Goal: Task Accomplishment & Management: Complete application form

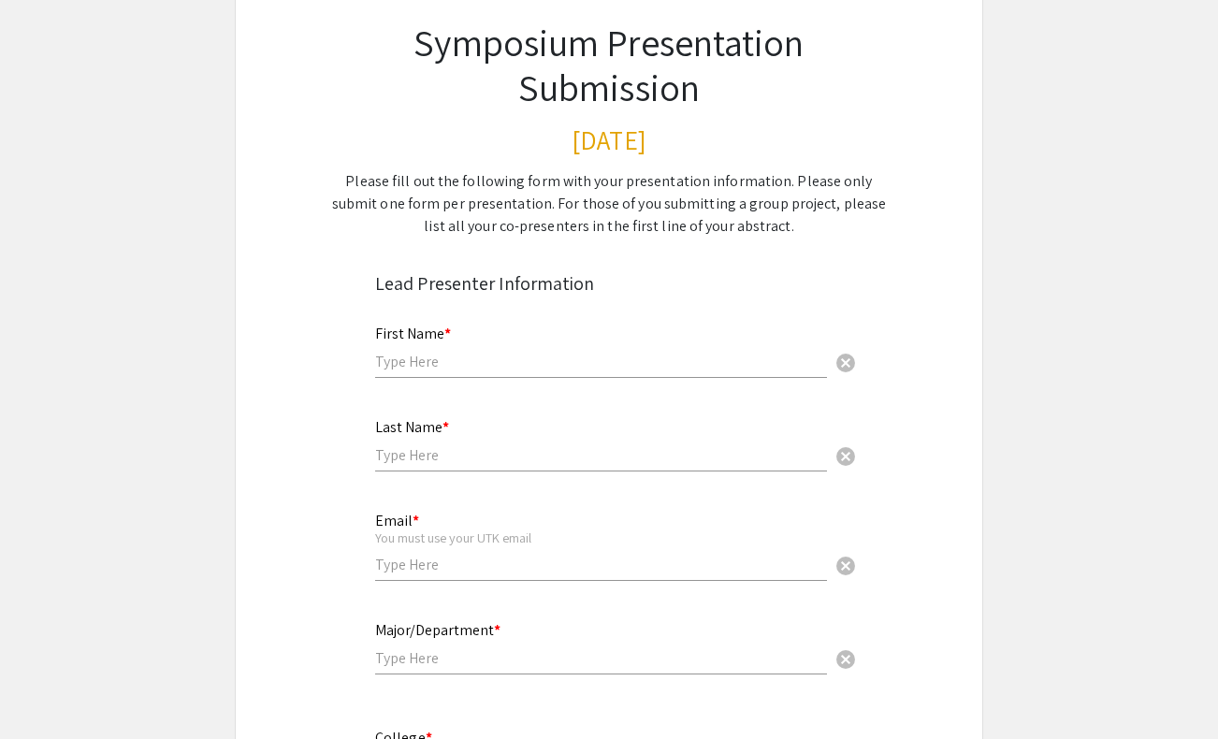
scroll to position [231, 0]
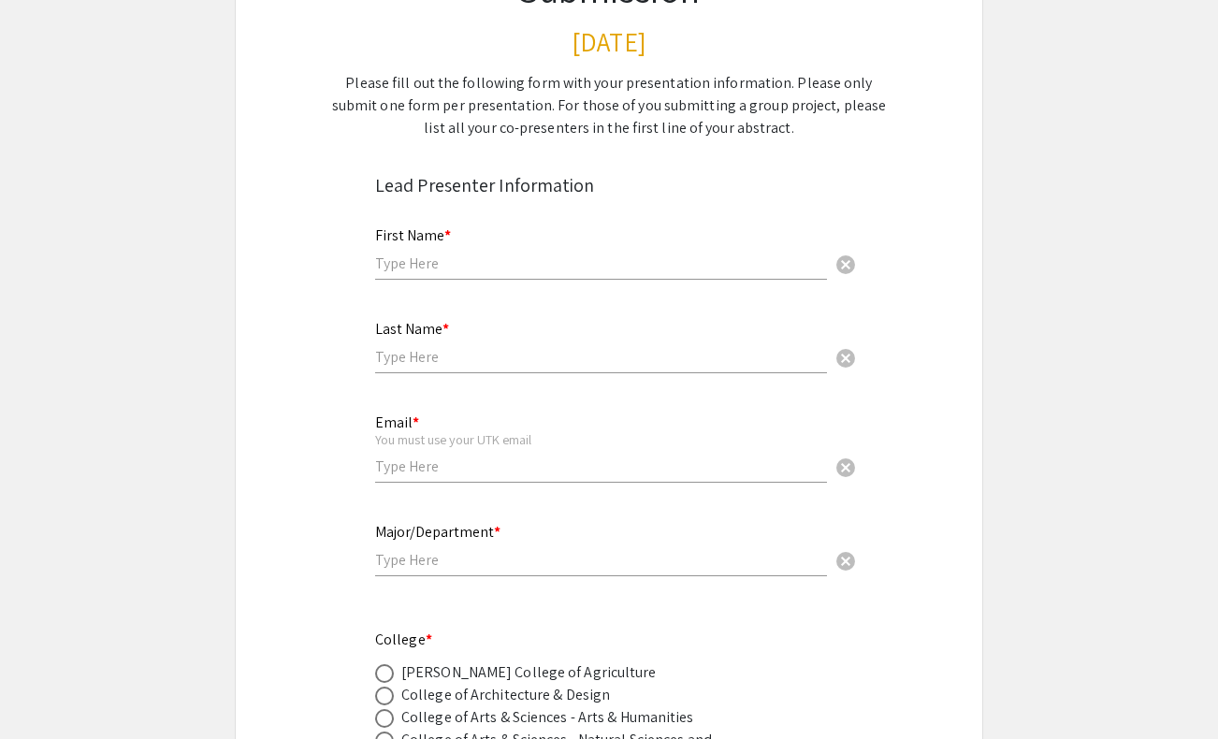
click at [587, 258] on input "text" at bounding box center [601, 263] width 452 height 20
type input "[PERSON_NAME]"
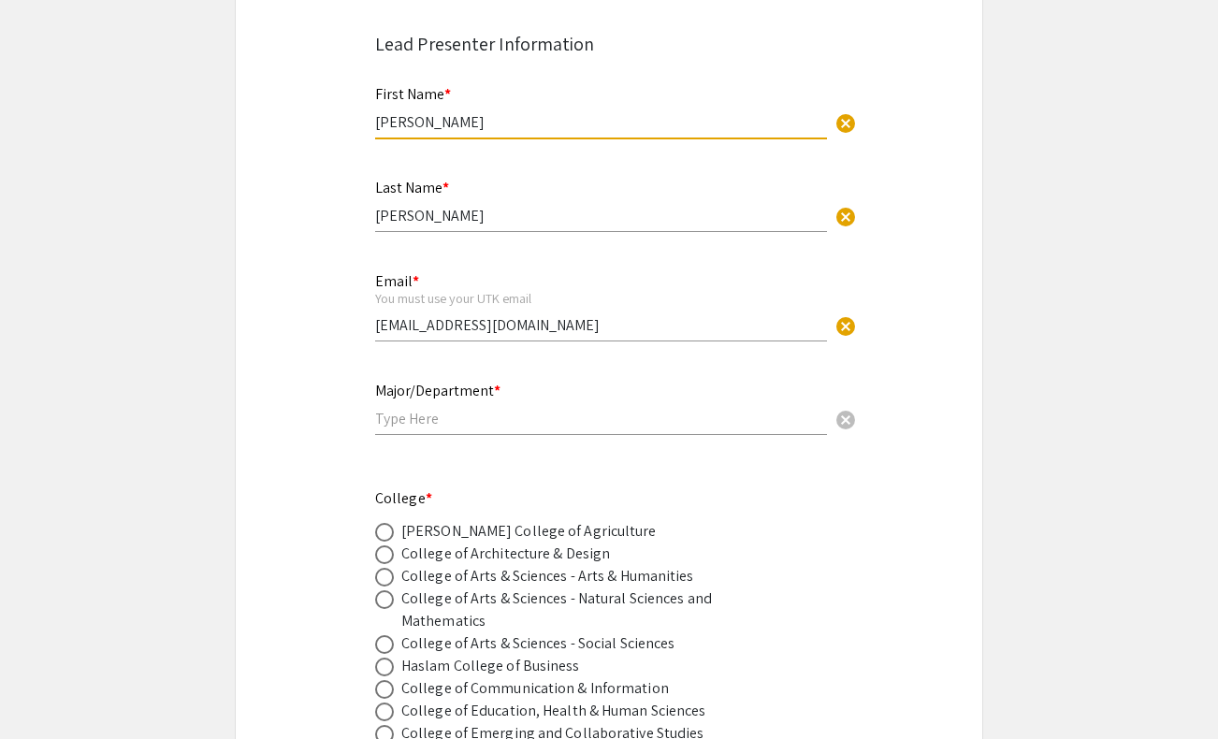
scroll to position [375, 0]
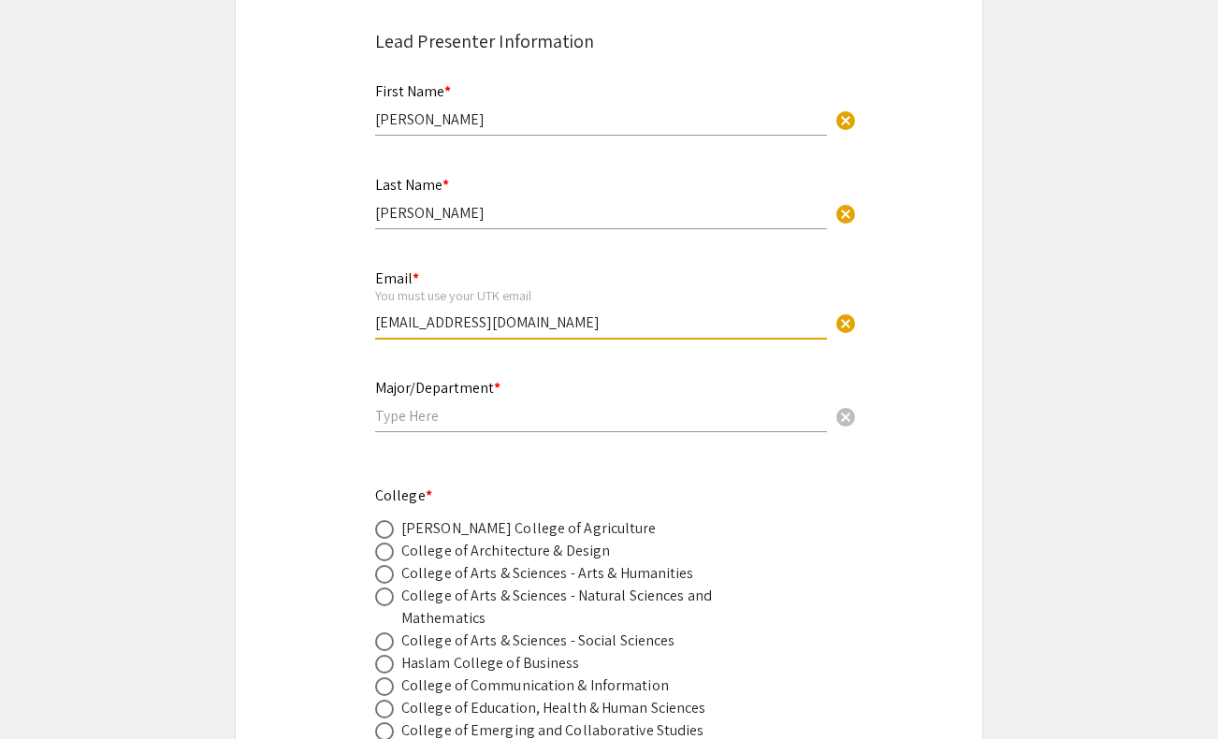
drag, startPoint x: 563, startPoint y: 328, endPoint x: 387, endPoint y: 327, distance: 175.8
click at [385, 327] on input "[EMAIL_ADDRESS][DOMAIN_NAME]" at bounding box center [601, 322] width 452 height 20
type input "[EMAIL_ADDRESS][DOMAIN_NAME]"
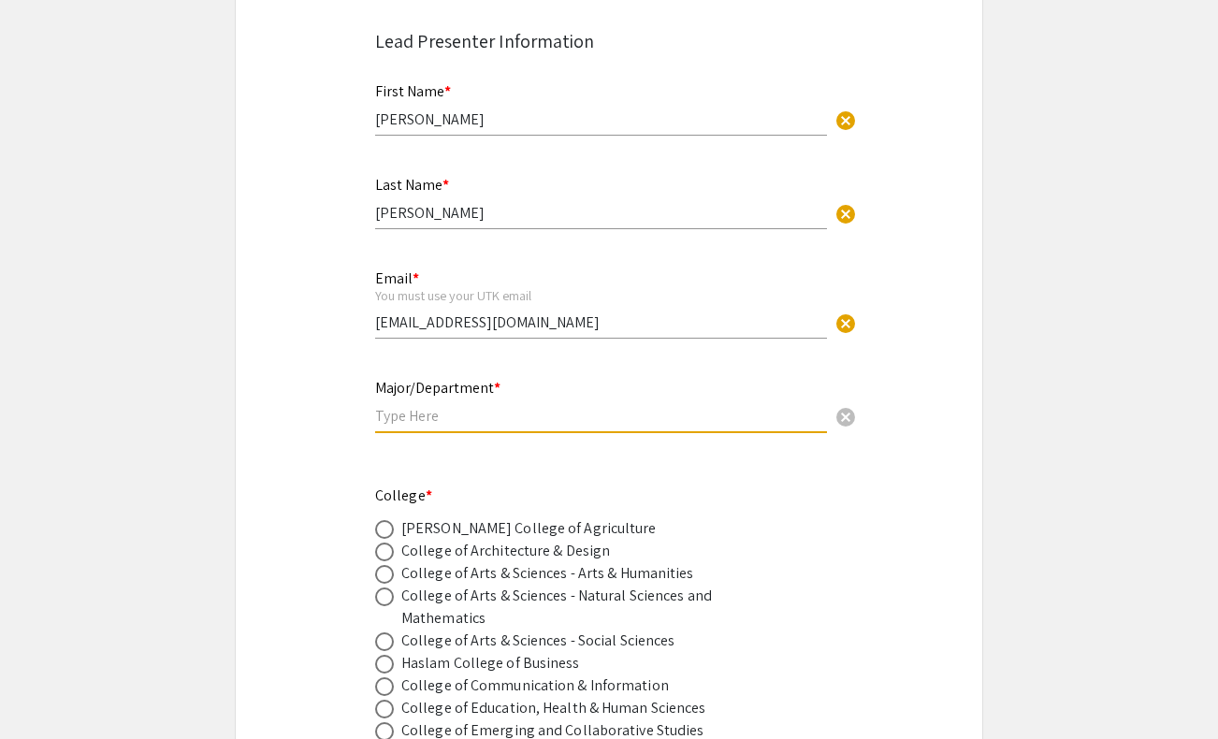
click at [770, 425] on input "text" at bounding box center [601, 416] width 452 height 20
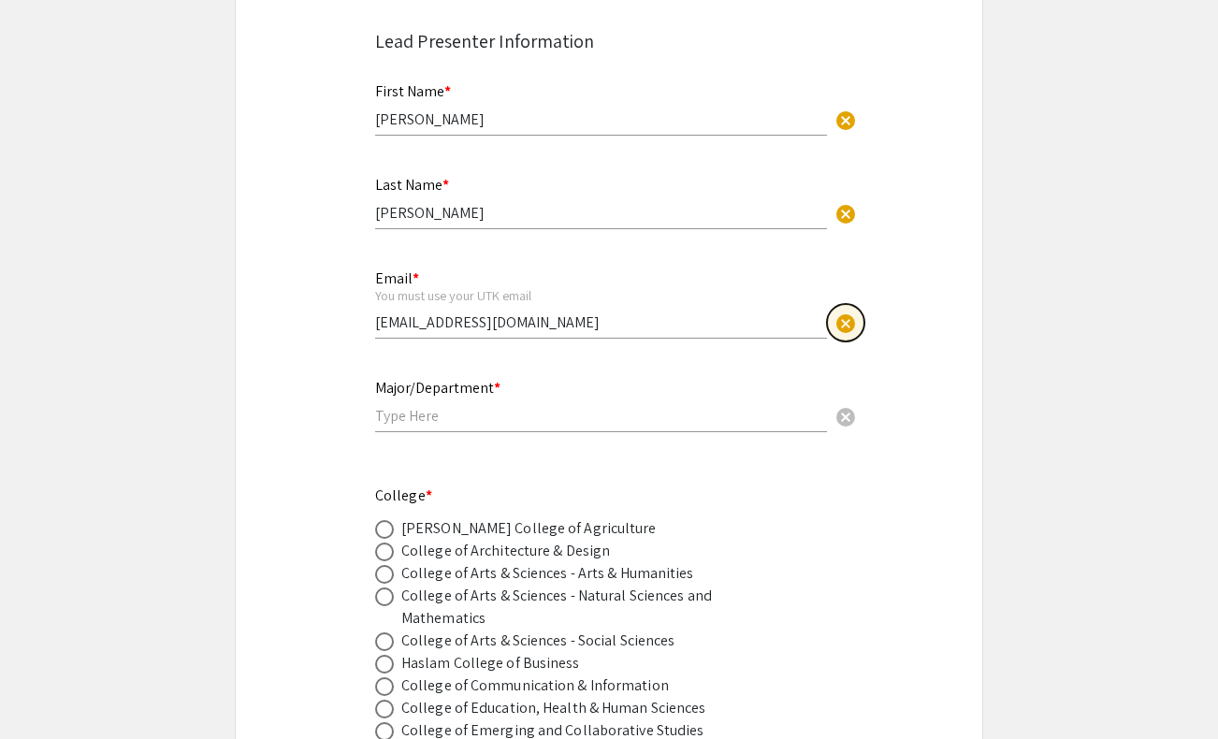
click at [844, 325] on span "cancel" at bounding box center [845, 323] width 22 height 22
type input "[EMAIL_ADDRESS][DOMAIN_NAME]"
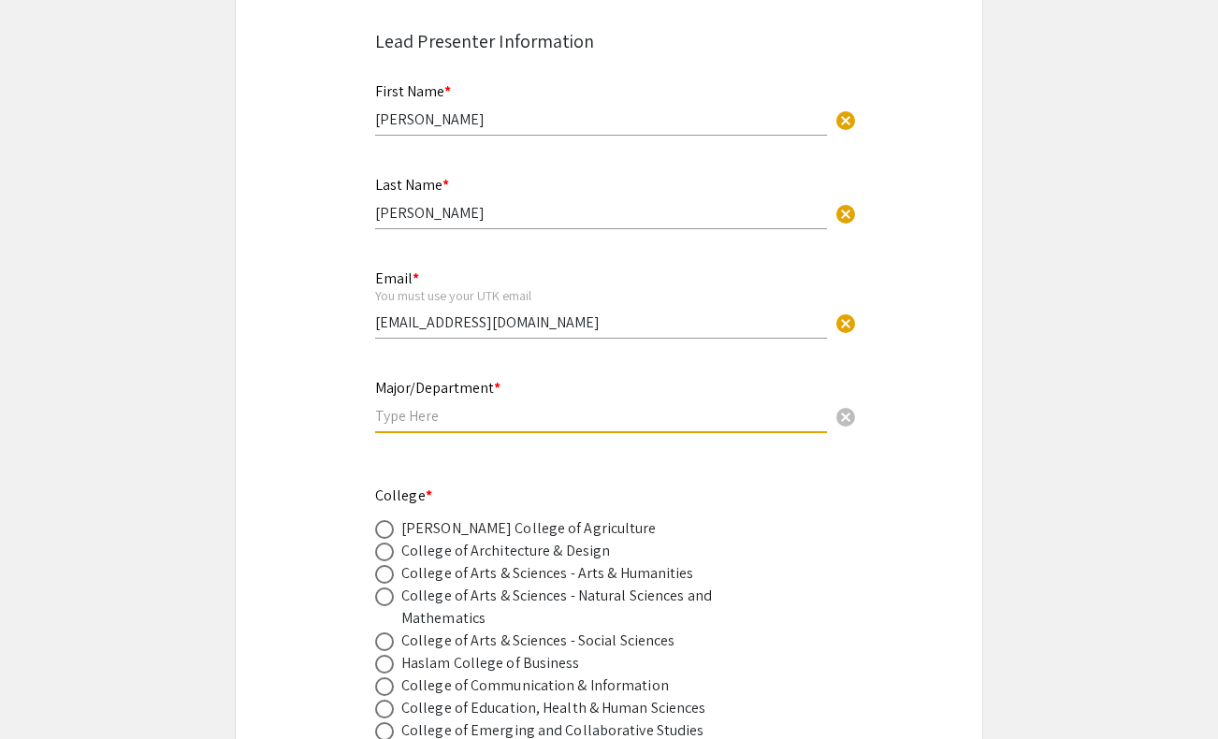
click at [477, 424] on input "text" at bounding box center [601, 416] width 452 height 20
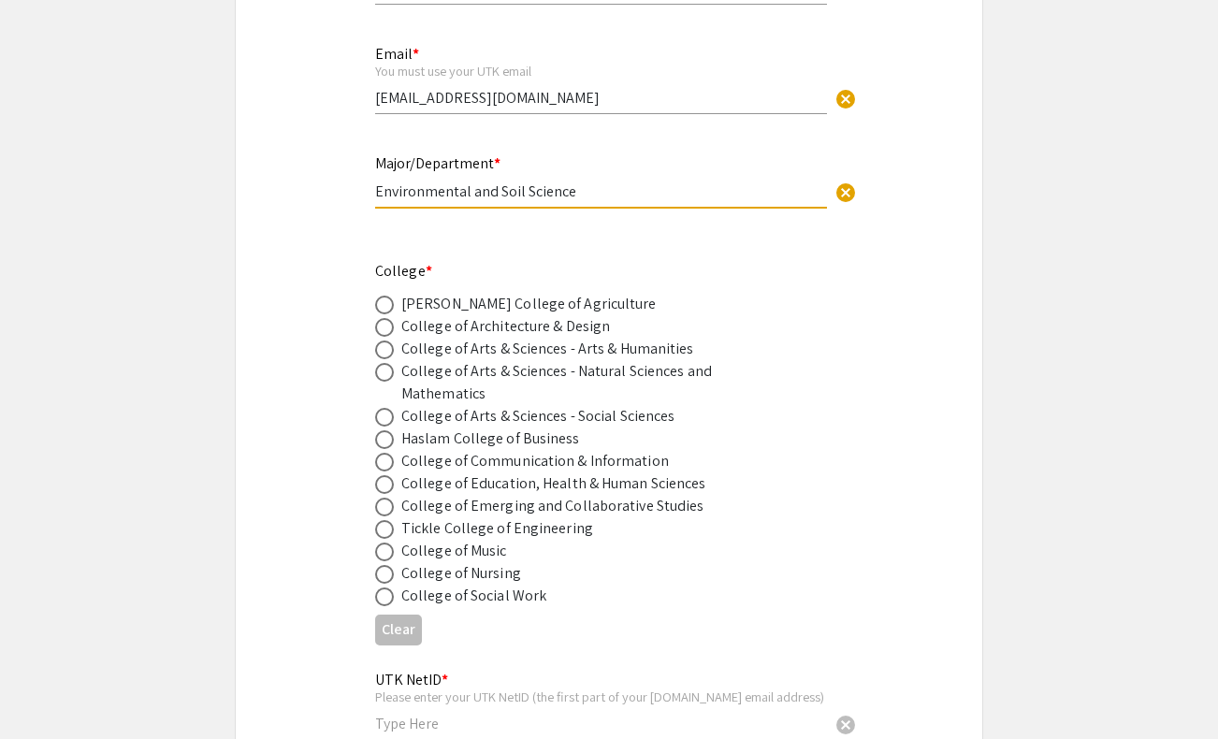
scroll to position [668, 0]
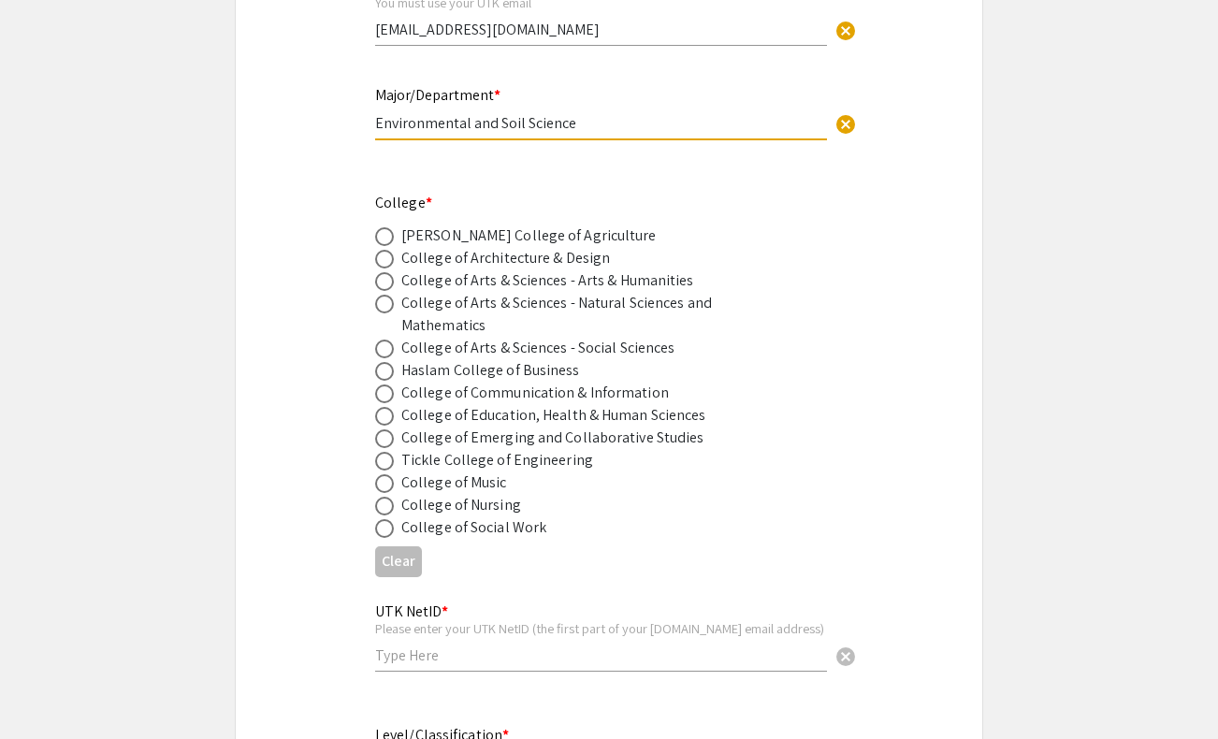
type input "Environmental and Soil Science"
click at [526, 238] on div "[PERSON_NAME] College of Agriculture" at bounding box center [528, 235] width 255 height 22
click at [378, 233] on span at bounding box center [384, 236] width 19 height 19
click at [378, 233] on input "radio" at bounding box center [384, 236] width 19 height 19
radio input "true"
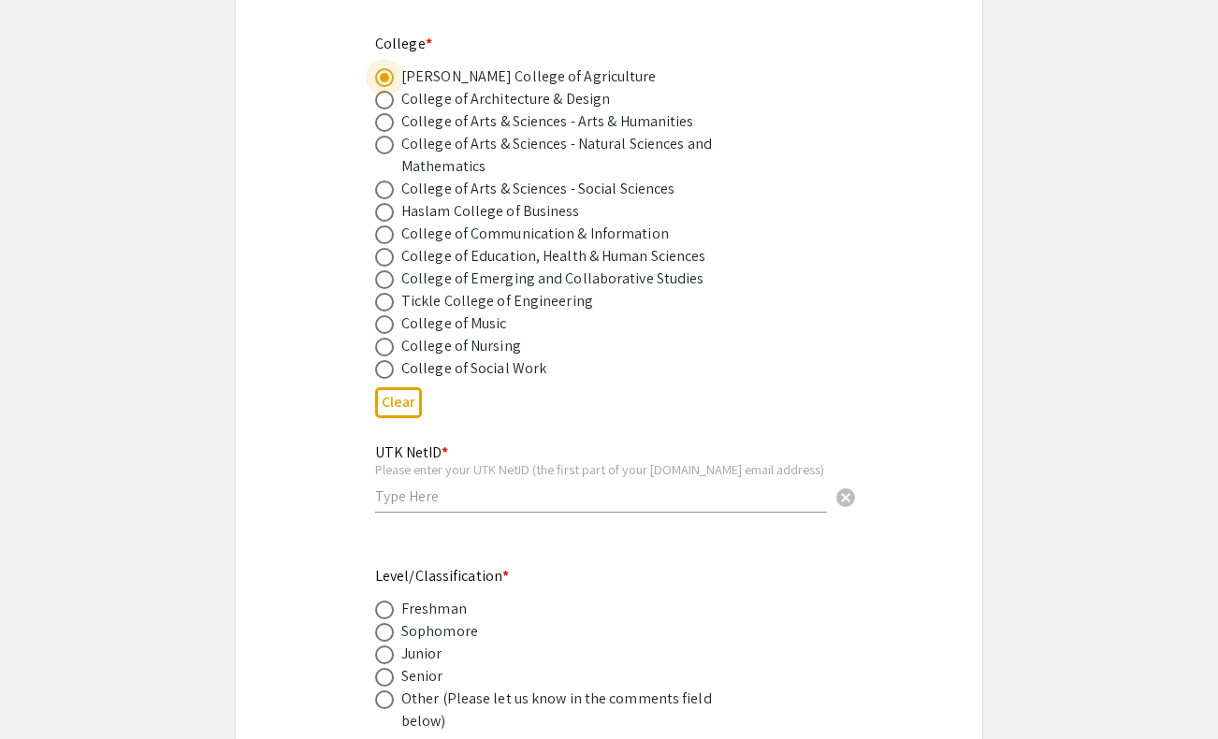
scroll to position [926, 0]
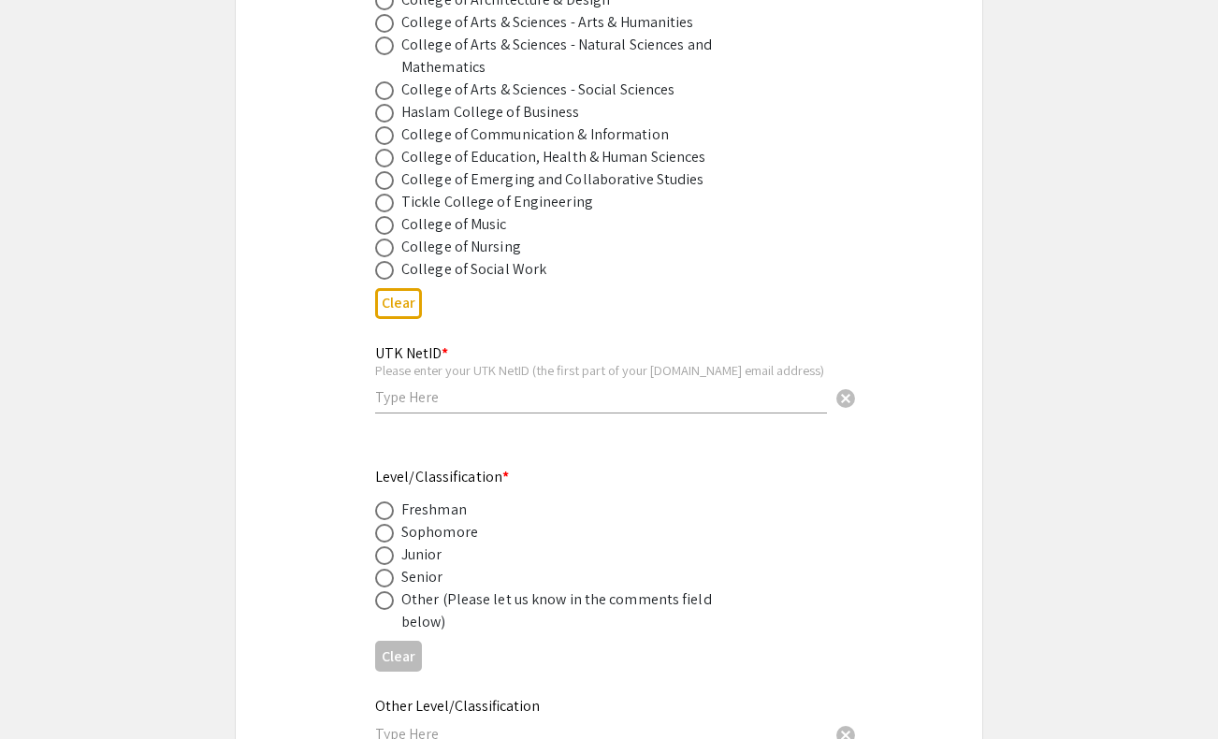
click at [437, 401] on input "text" at bounding box center [601, 397] width 452 height 20
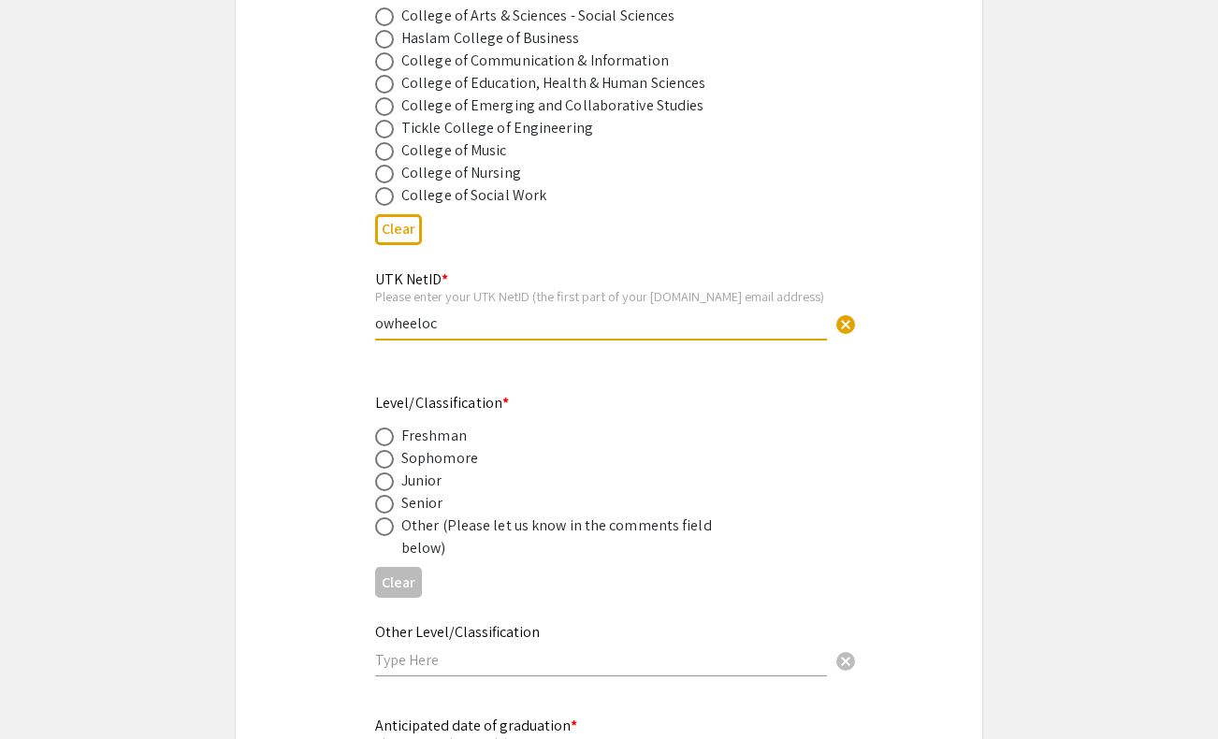
scroll to position [1002, 0]
type input "owheeloc"
click at [427, 483] on div "Junior" at bounding box center [421, 479] width 41 height 22
click at [391, 483] on span at bounding box center [384, 479] width 19 height 19
click at [391, 483] on input "radio" at bounding box center [384, 479] width 19 height 19
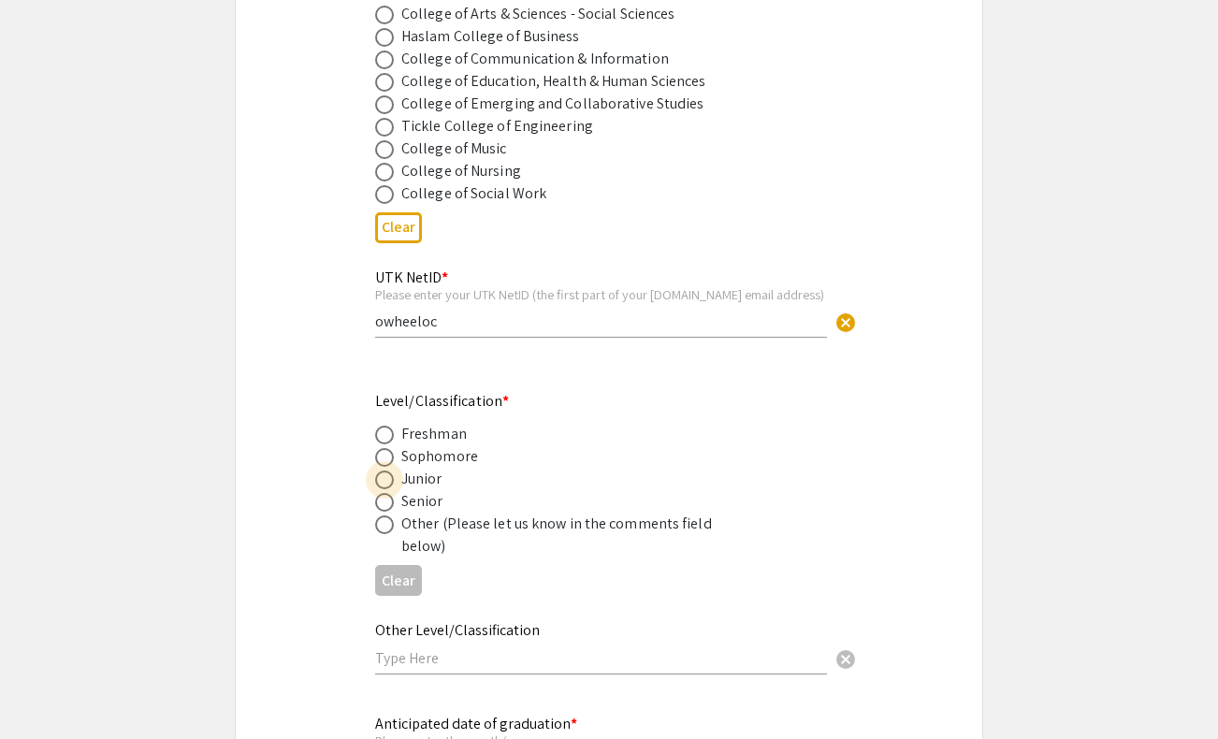
radio input "true"
click at [389, 508] on span at bounding box center [384, 502] width 19 height 19
click at [389, 508] on input "radio" at bounding box center [384, 502] width 19 height 19
radio input "true"
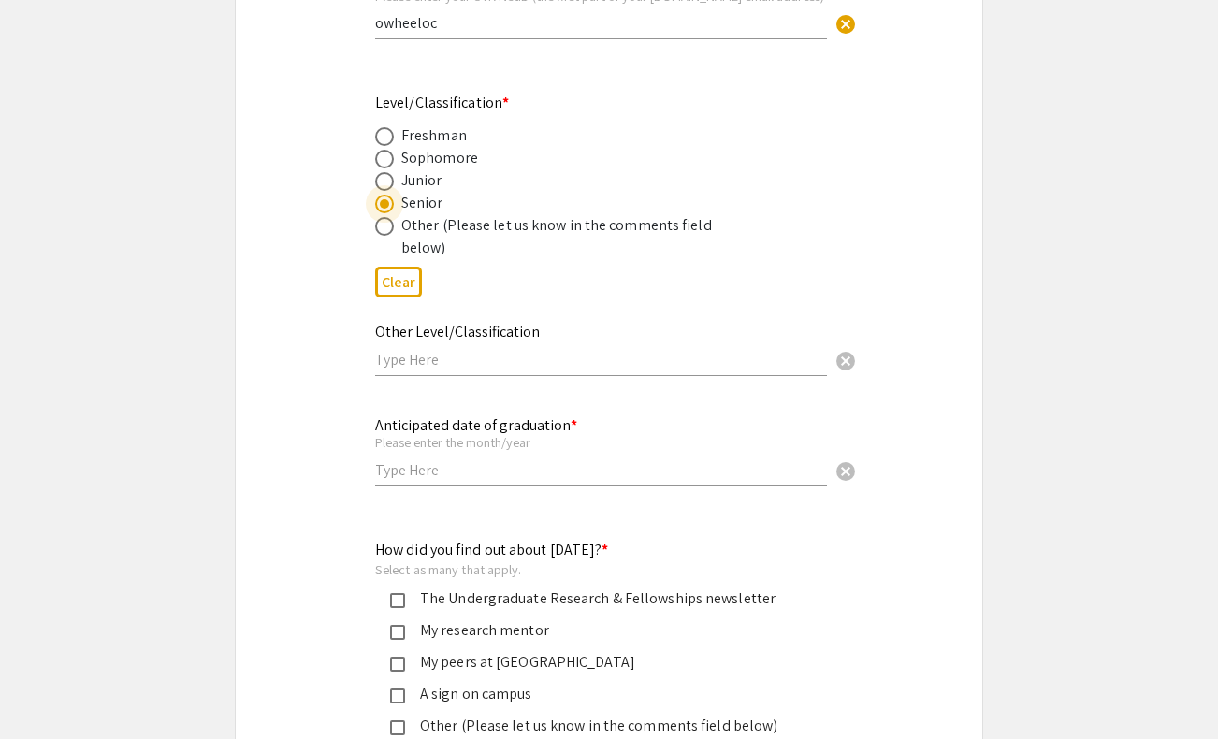
scroll to position [1335, 0]
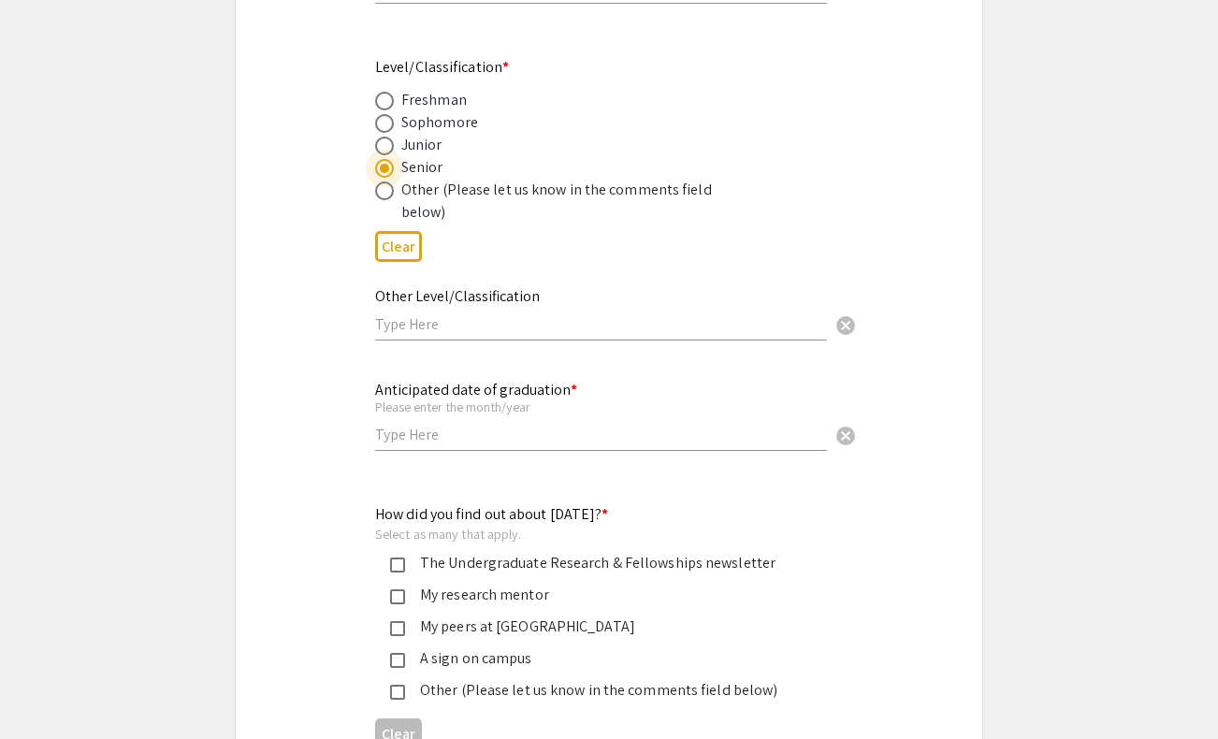
click at [454, 334] on input "text" at bounding box center [601, 324] width 452 height 20
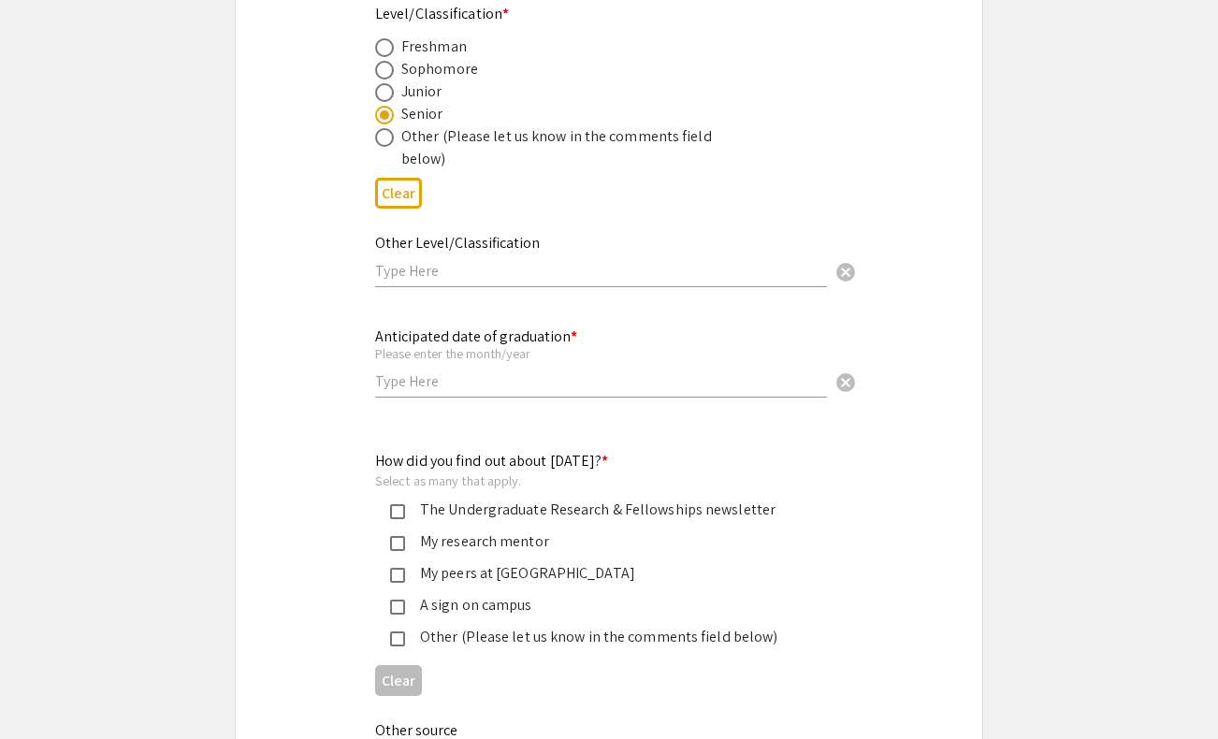
scroll to position [1406, 0]
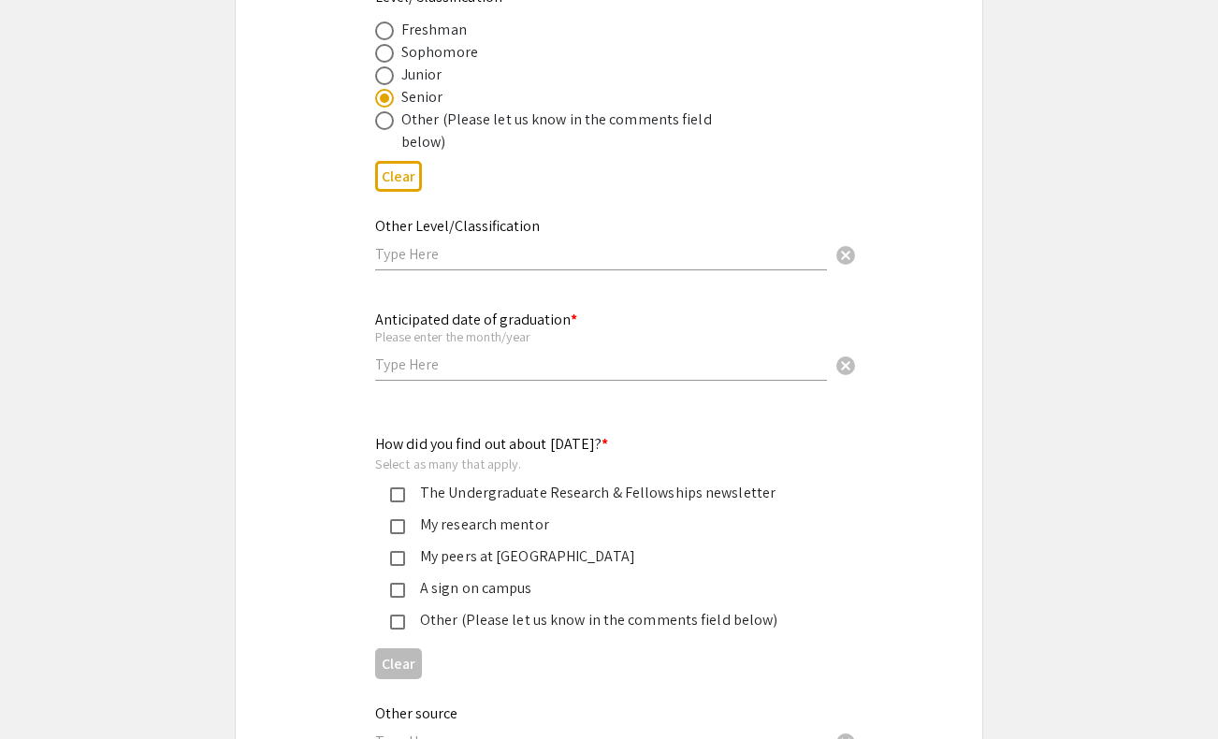
click at [420, 369] on input "text" at bounding box center [601, 364] width 452 height 20
type input "[DATE]"
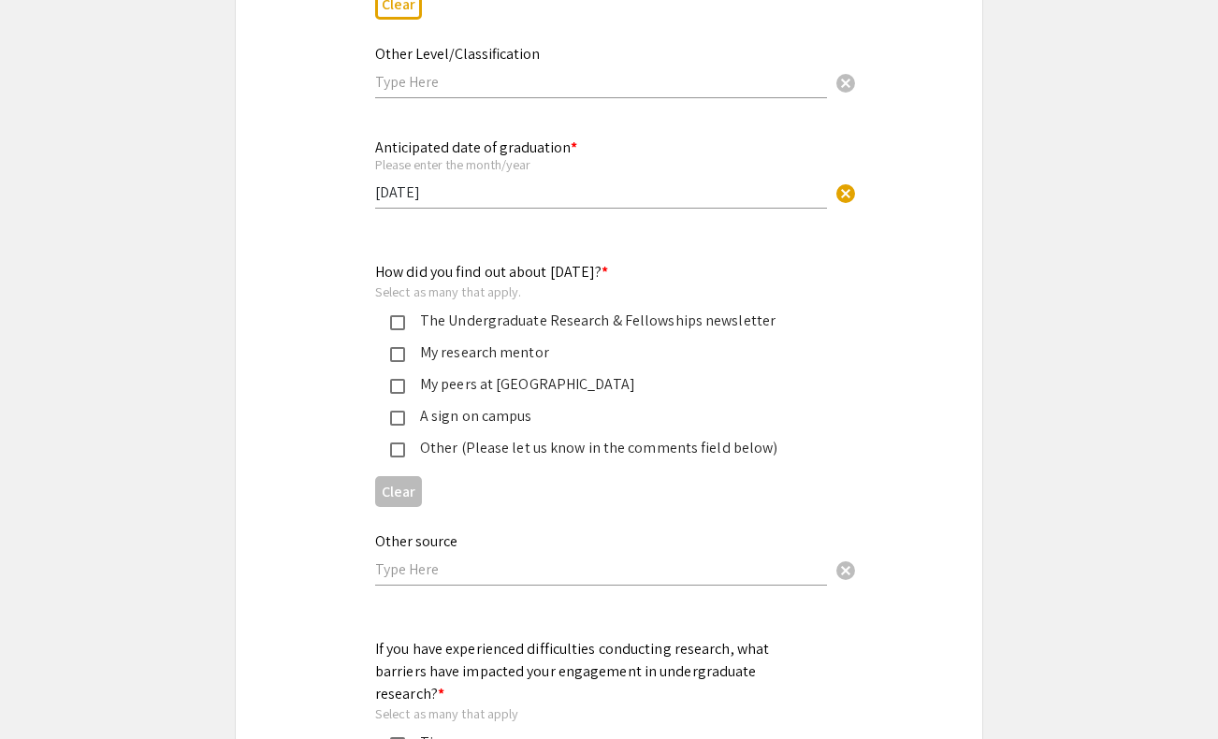
scroll to position [1579, 0]
click at [454, 361] on div "My research mentor" at bounding box center [601, 350] width 393 height 22
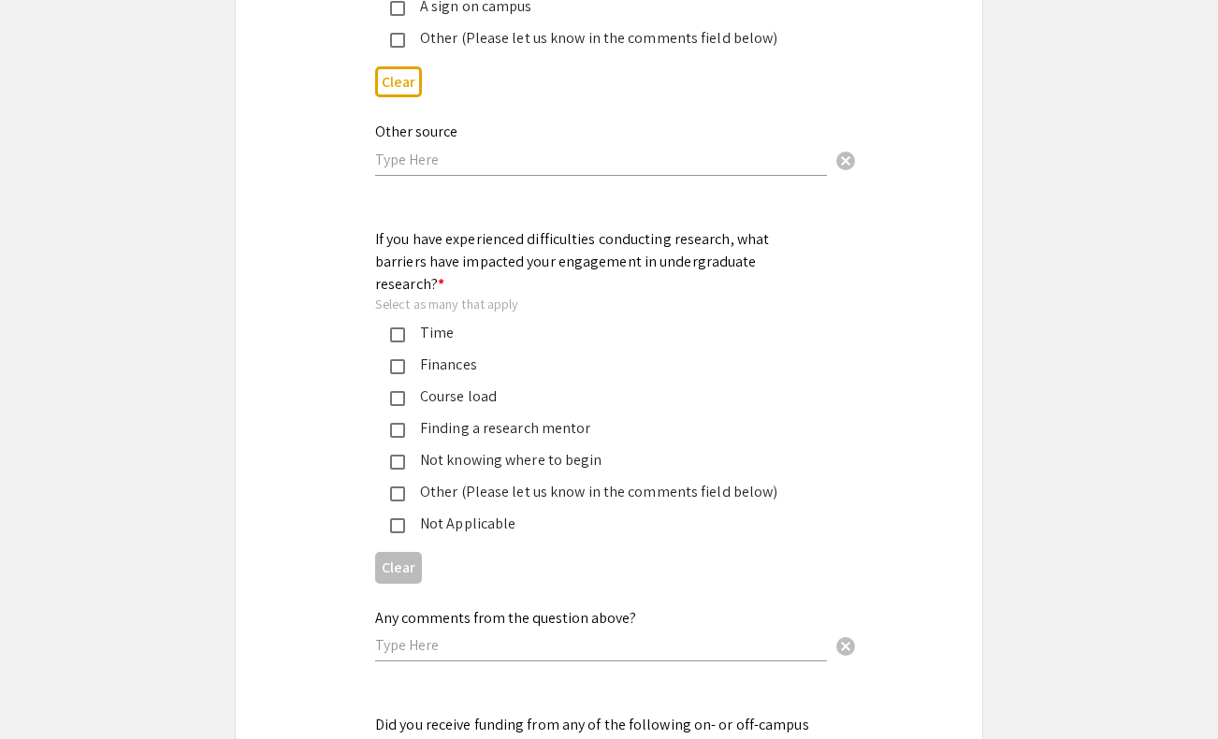
scroll to position [1988, 0]
click at [459, 512] on div "Not Applicable" at bounding box center [601, 523] width 393 height 22
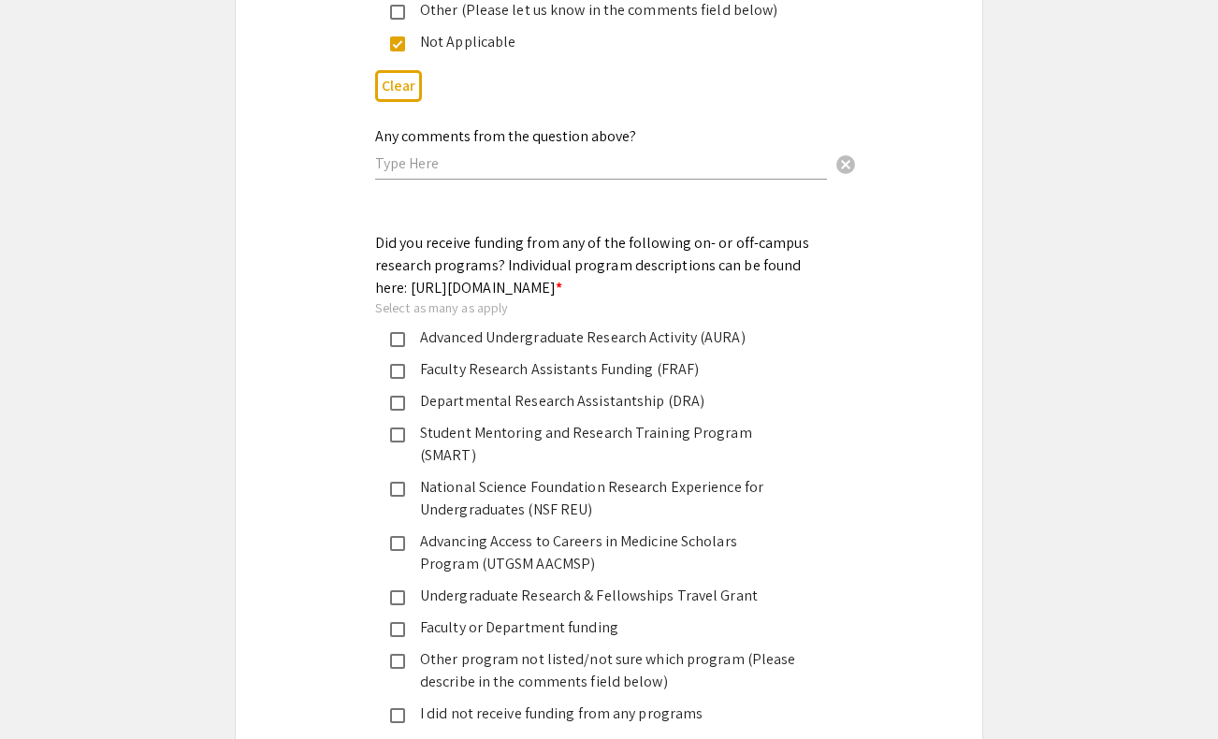
scroll to position [2476, 0]
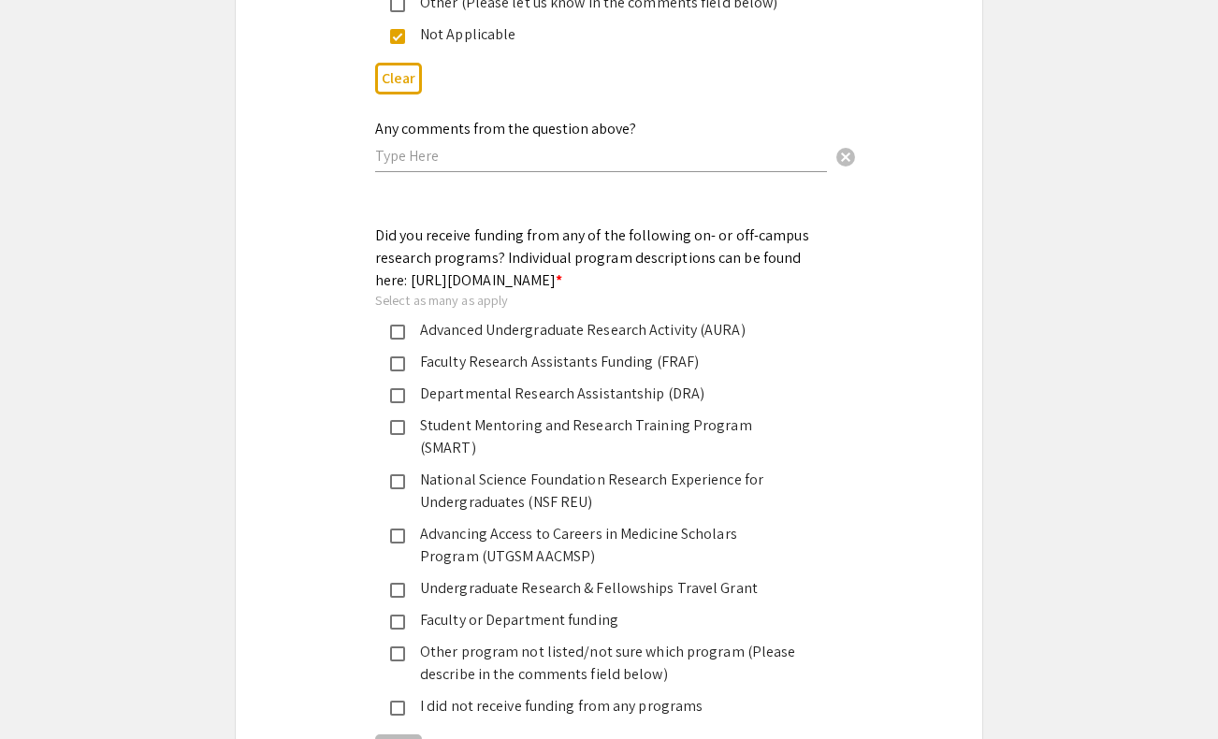
click at [526, 372] on div "Faculty Research Assistants Funding (FRAF)" at bounding box center [601, 362] width 393 height 22
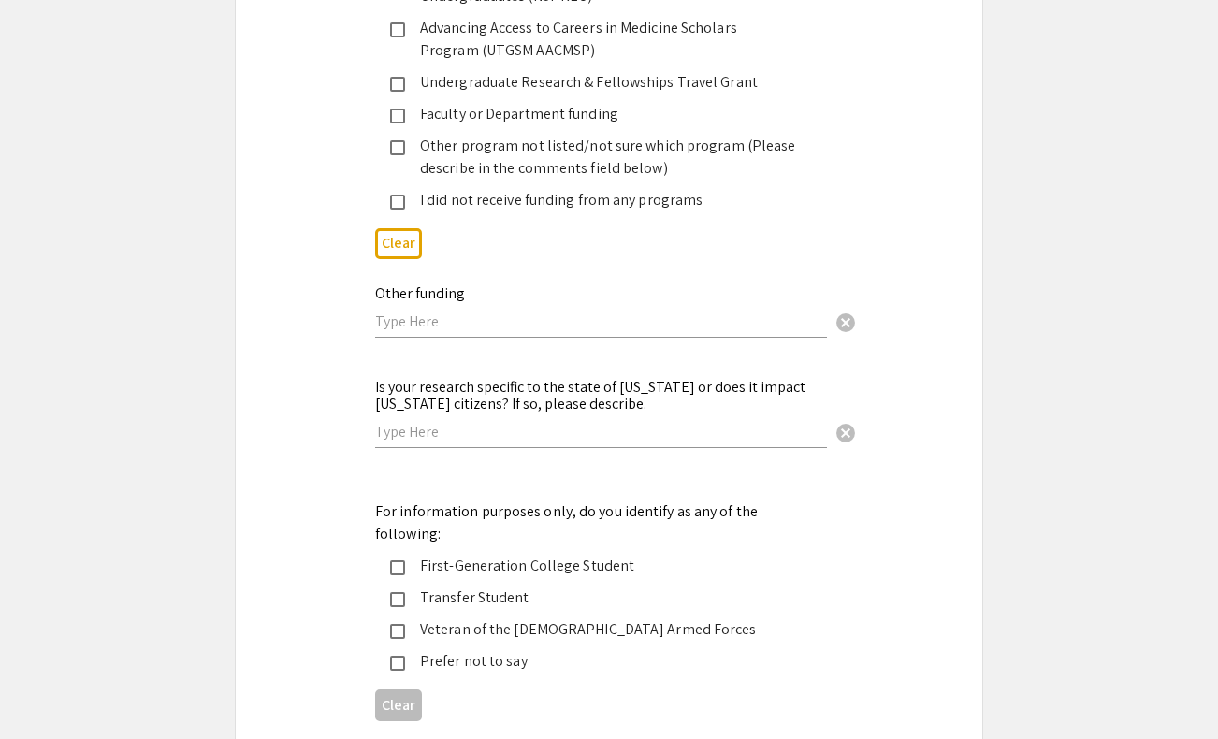
scroll to position [2989, 0]
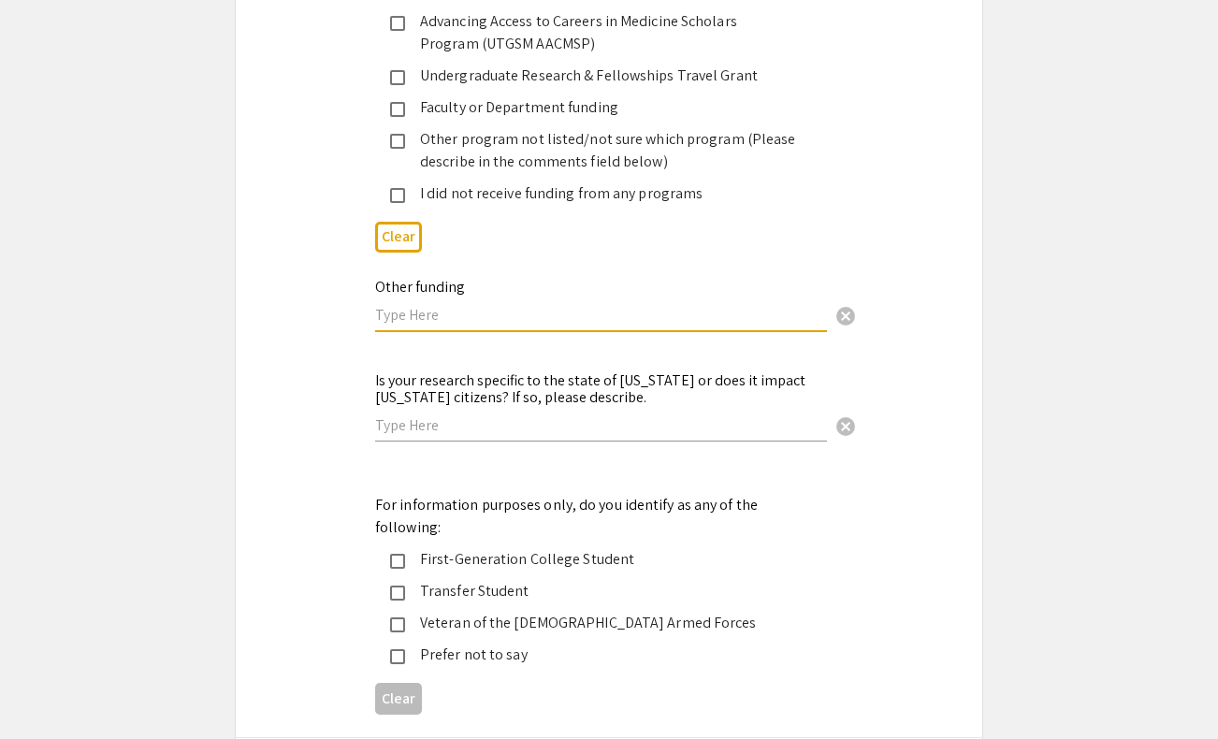
click at [544, 305] on input "text" at bounding box center [601, 315] width 452 height 20
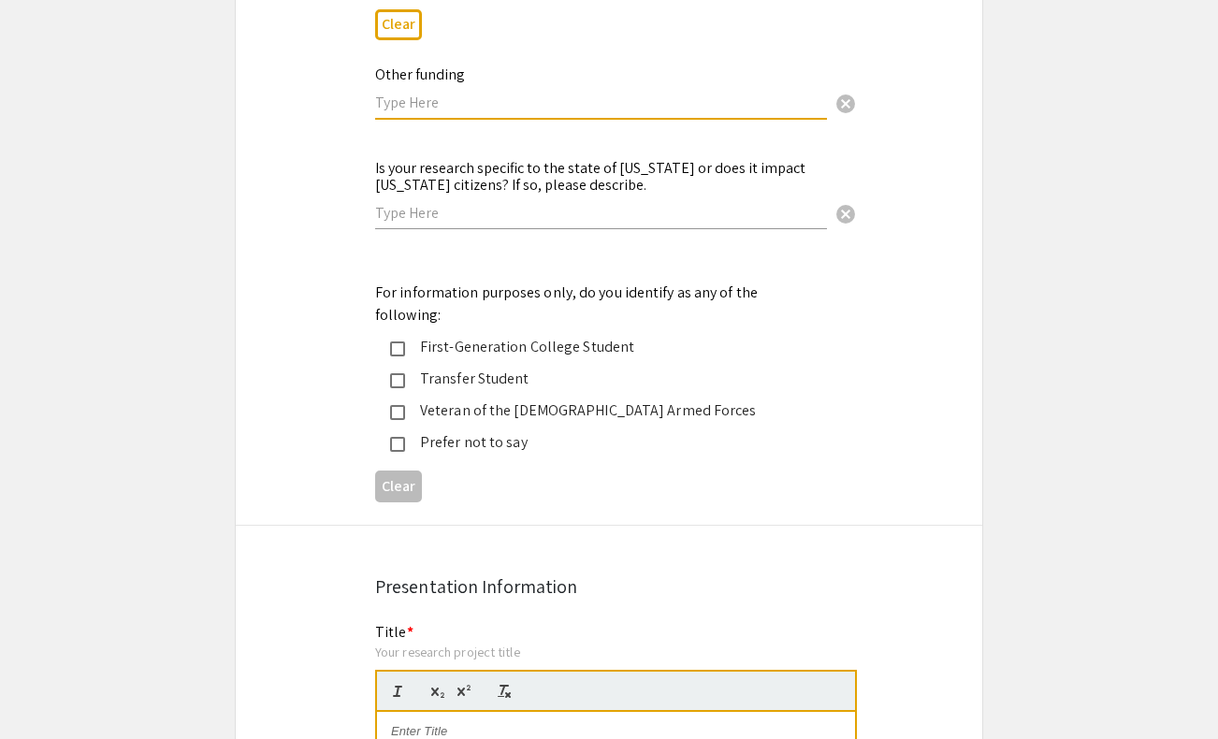
scroll to position [3223, 0]
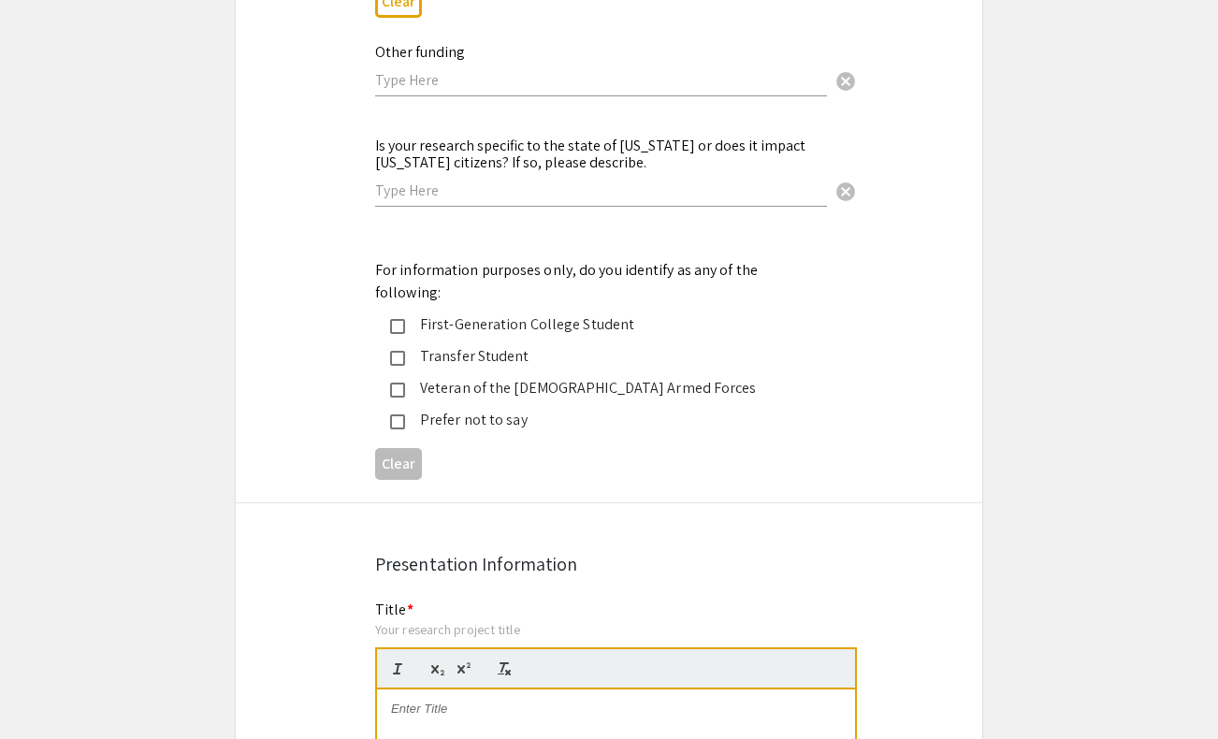
click at [542, 440] on div "Clear" at bounding box center [609, 463] width 468 height 46
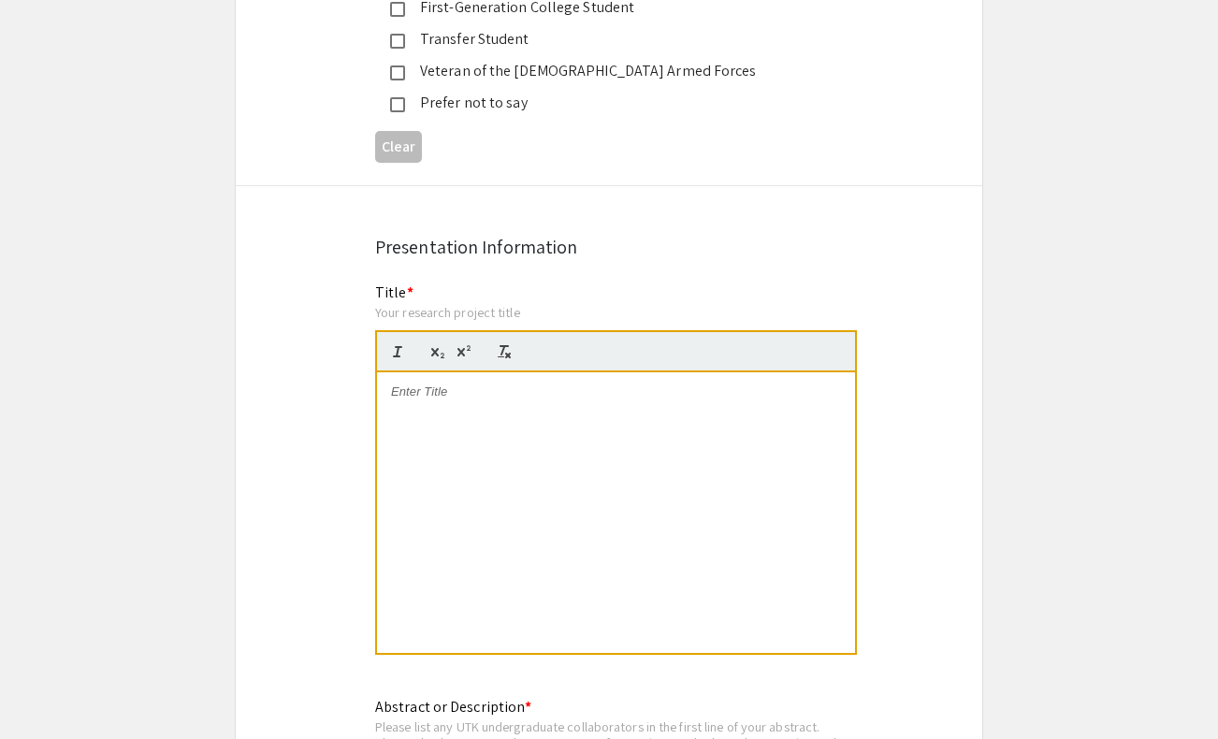
scroll to position [3546, 0]
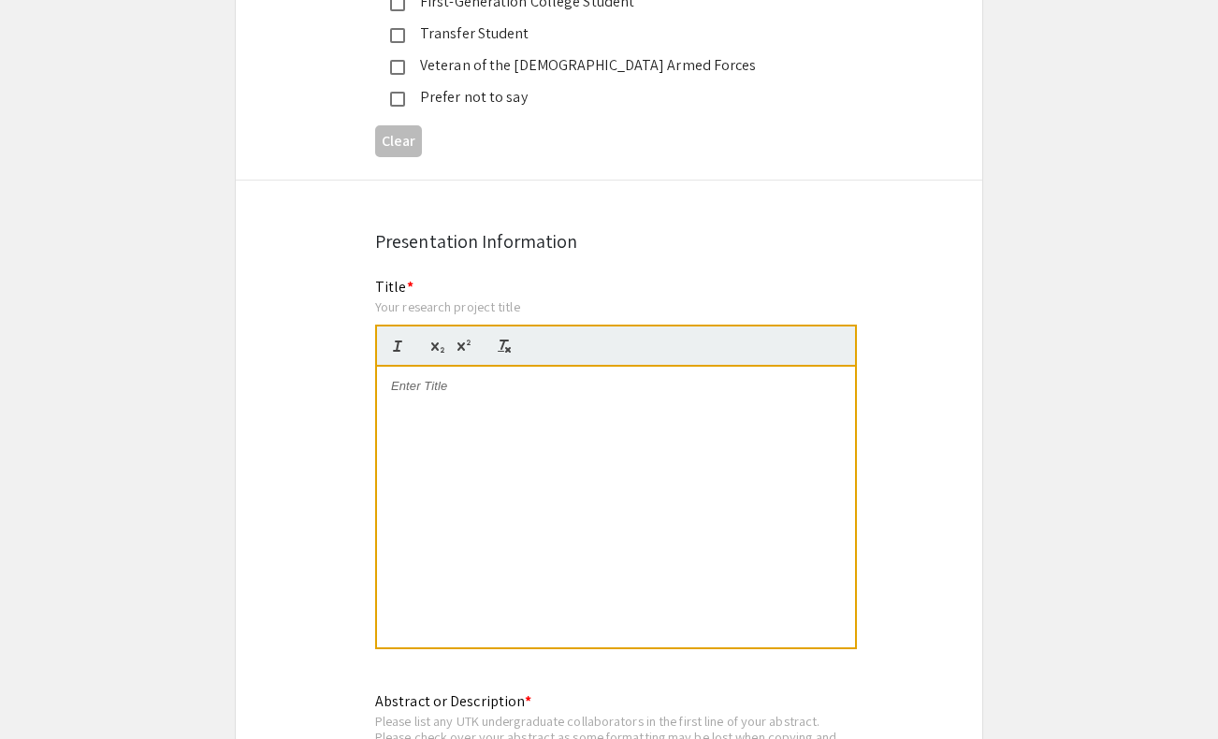
click at [545, 420] on div at bounding box center [616, 507] width 478 height 281
click at [484, 417] on div "The evolution of self-supporting growth in the fern genus Oleandra" at bounding box center [616, 507] width 478 height 281
click at [484, 417] on div "The evolution of self-supporting growth in the fern genus Oleandra The evolutio…" at bounding box center [616, 507] width 478 height 281
click at [434, 298] on div "Your research project title" at bounding box center [616, 306] width 482 height 17
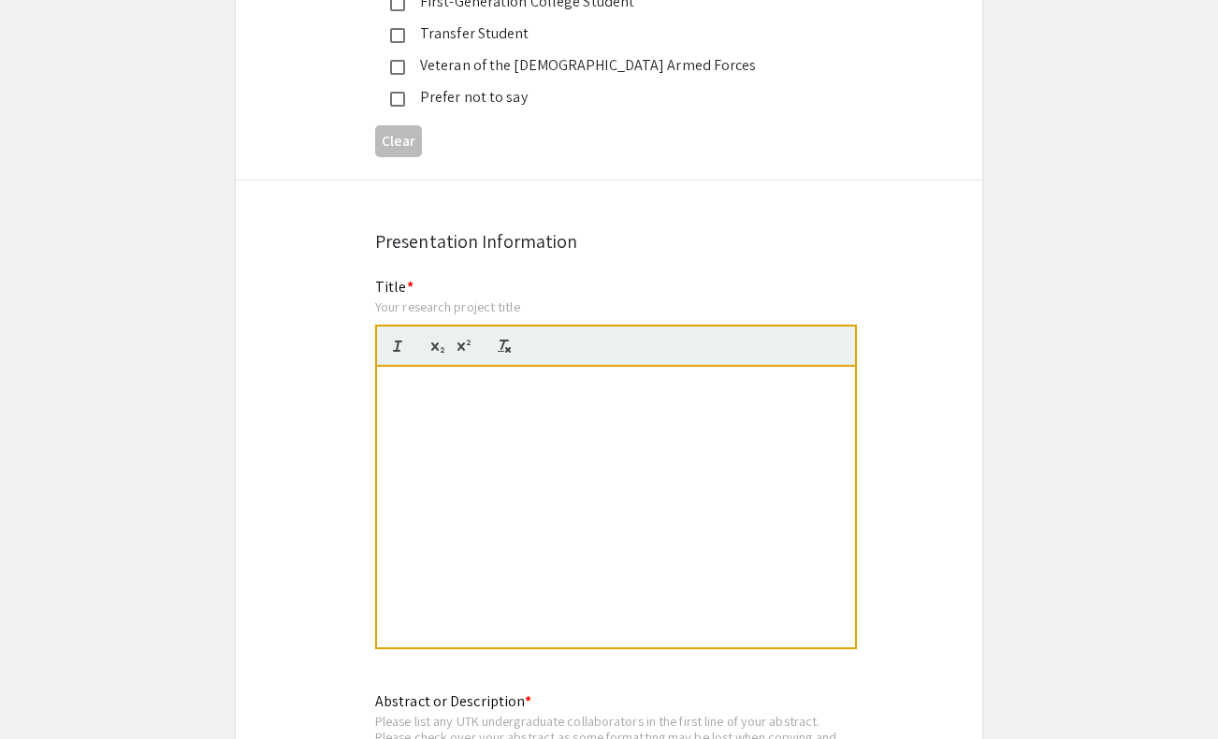
click at [461, 379] on span "The evolution of self-supporting growth" at bounding box center [497, 386] width 213 height 14
click at [440, 413] on span "in the fern genus" at bounding box center [437, 420] width 93 height 14
click at [440, 324] on div at bounding box center [616, 345] width 482 height 42
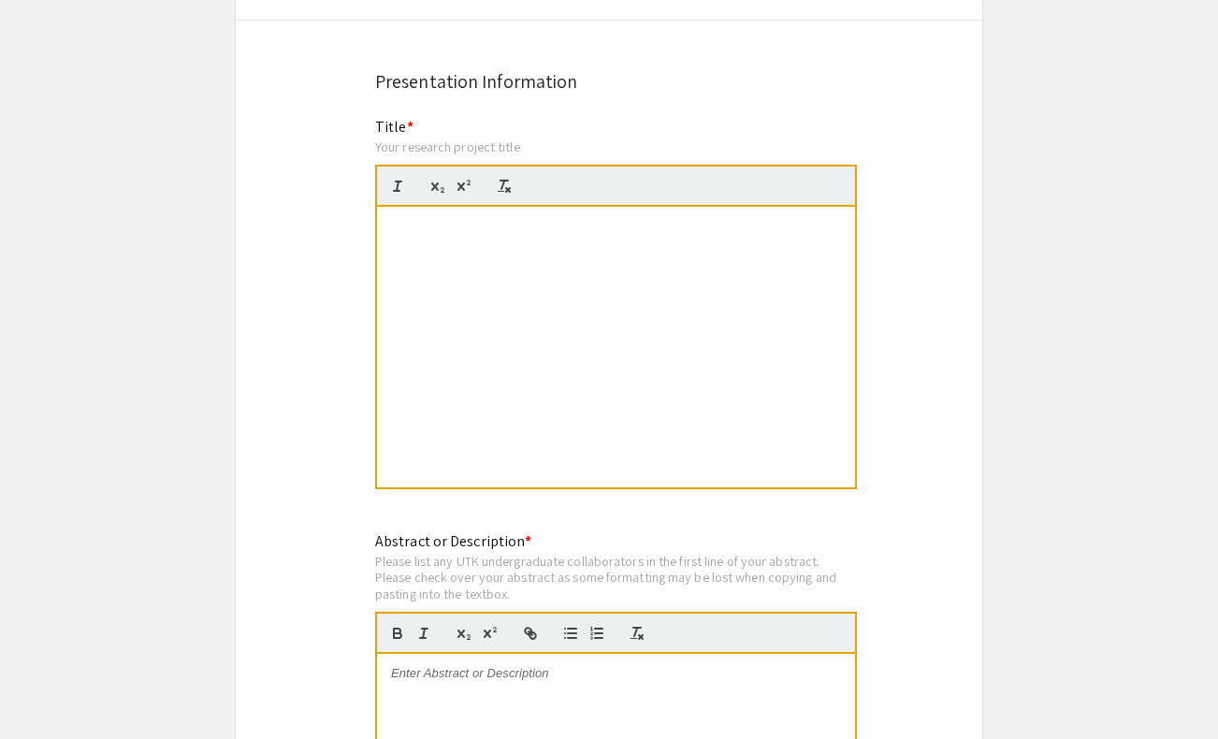
scroll to position [3694, 0]
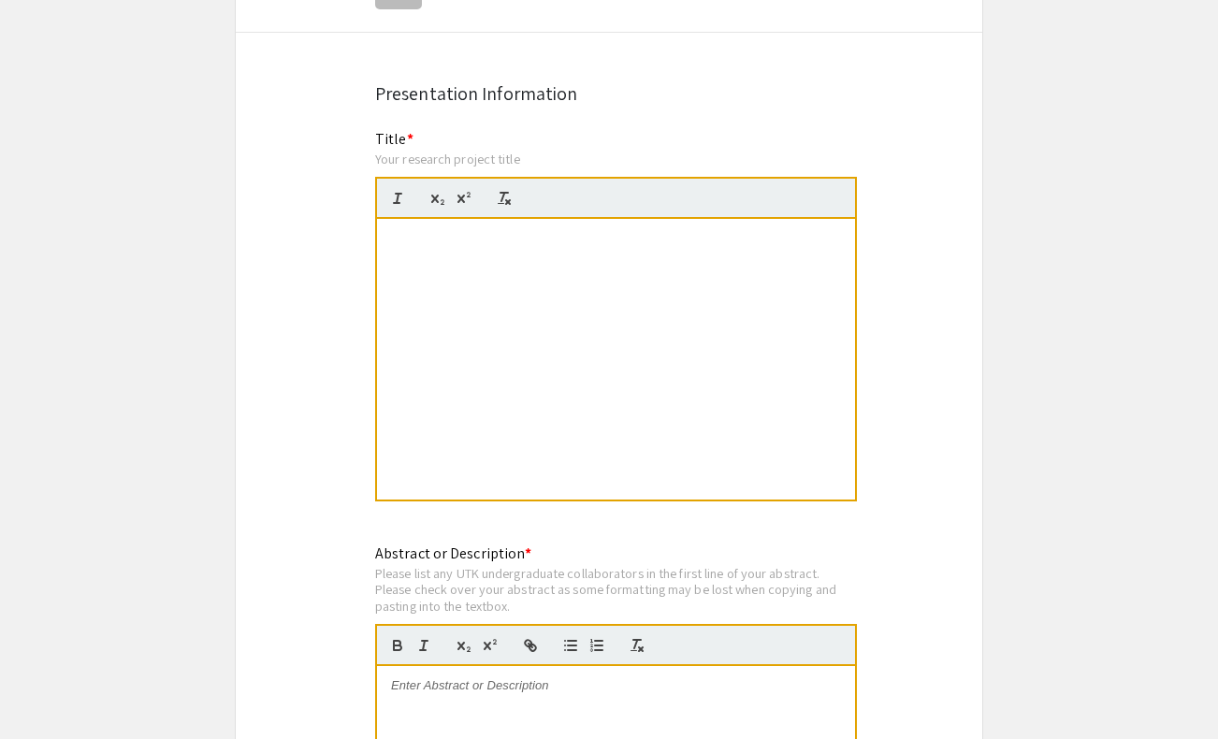
click at [440, 296] on div "The evolutioTn of self-supporting growth in the fern genus Oleandra The evoluti…" at bounding box center [616, 359] width 478 height 281
click at [438, 190] on icon "button" at bounding box center [437, 198] width 17 height 17
click at [438, 266] on span "in the fern genus" at bounding box center [437, 273] width 93 height 14
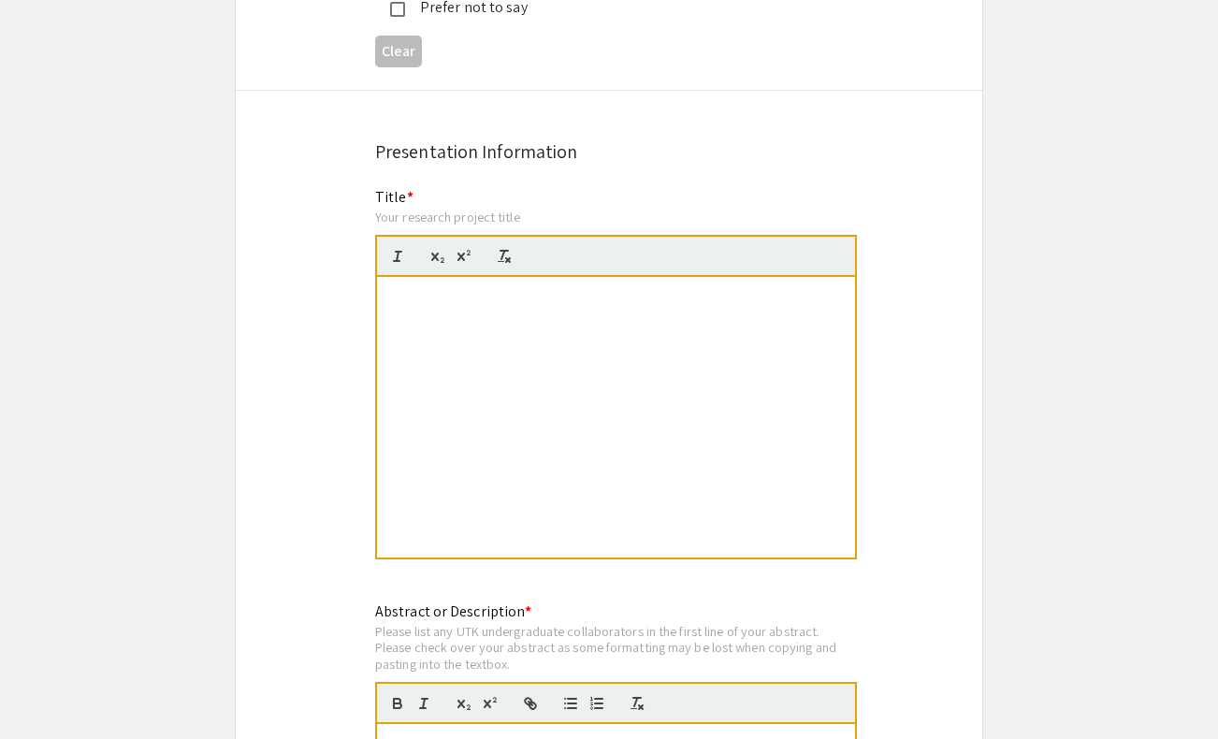
scroll to position [3650, 0]
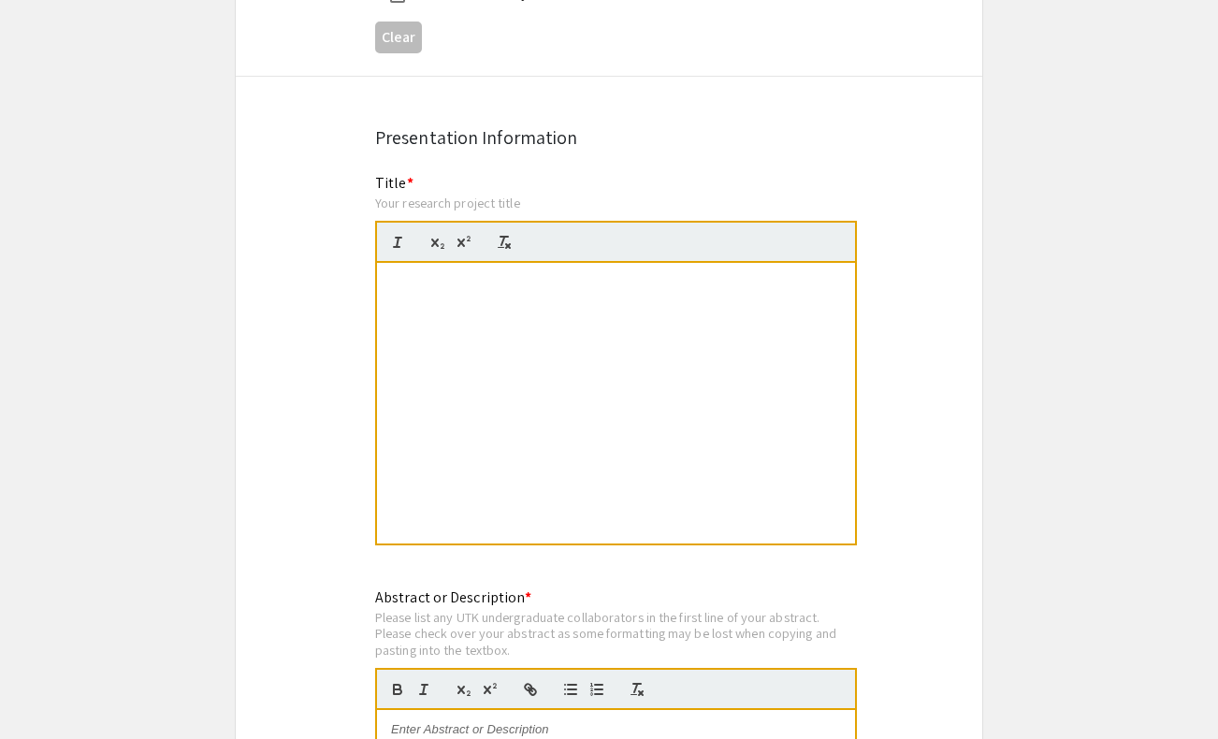
click at [475, 305] on div "The evolutioTn of self-supporting growth in the fern genus Oleandra The evoluti…" at bounding box center [616, 403] width 478 height 281
click at [465, 195] on div "Your research project title" at bounding box center [616, 203] width 482 height 17
click at [466, 275] on span "The evolutioTn of self-supporting growth" at bounding box center [501, 282] width 221 height 14
click at [476, 288] on div "The evolutioTTn of self-supporting growth in the fern genus Oleandra The evolut…" at bounding box center [616, 403] width 478 height 281
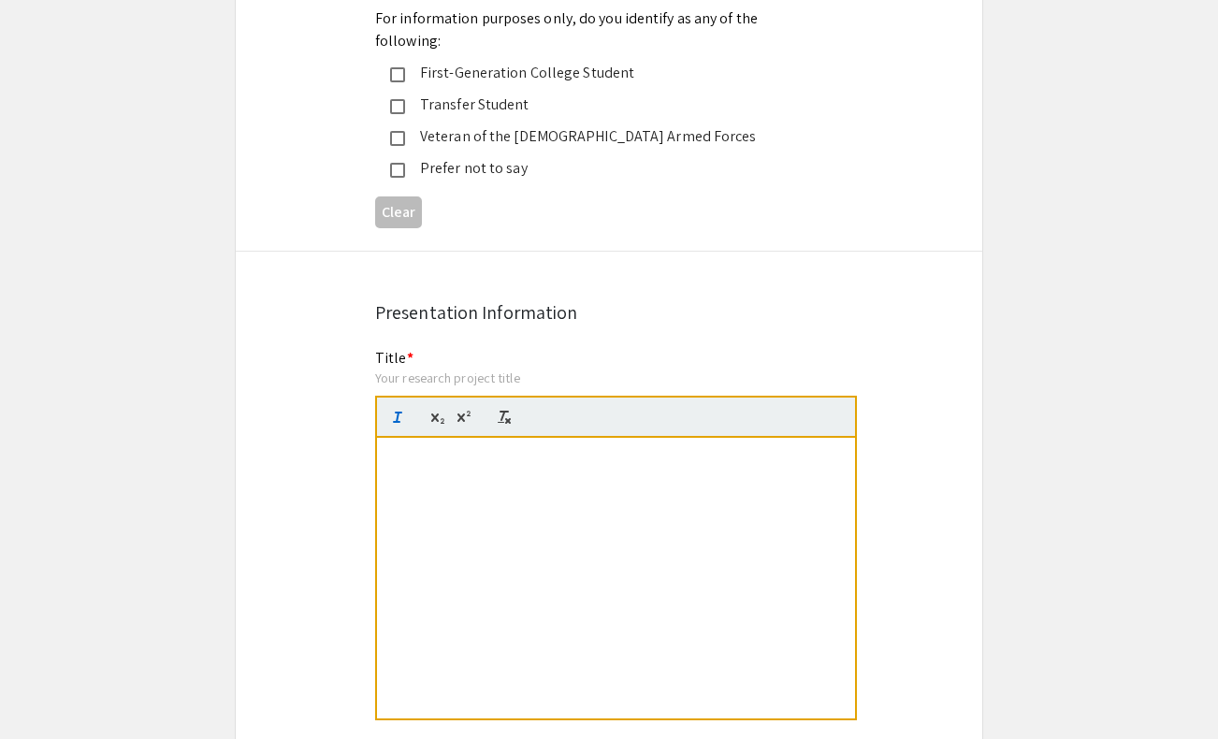
scroll to position [3602, 0]
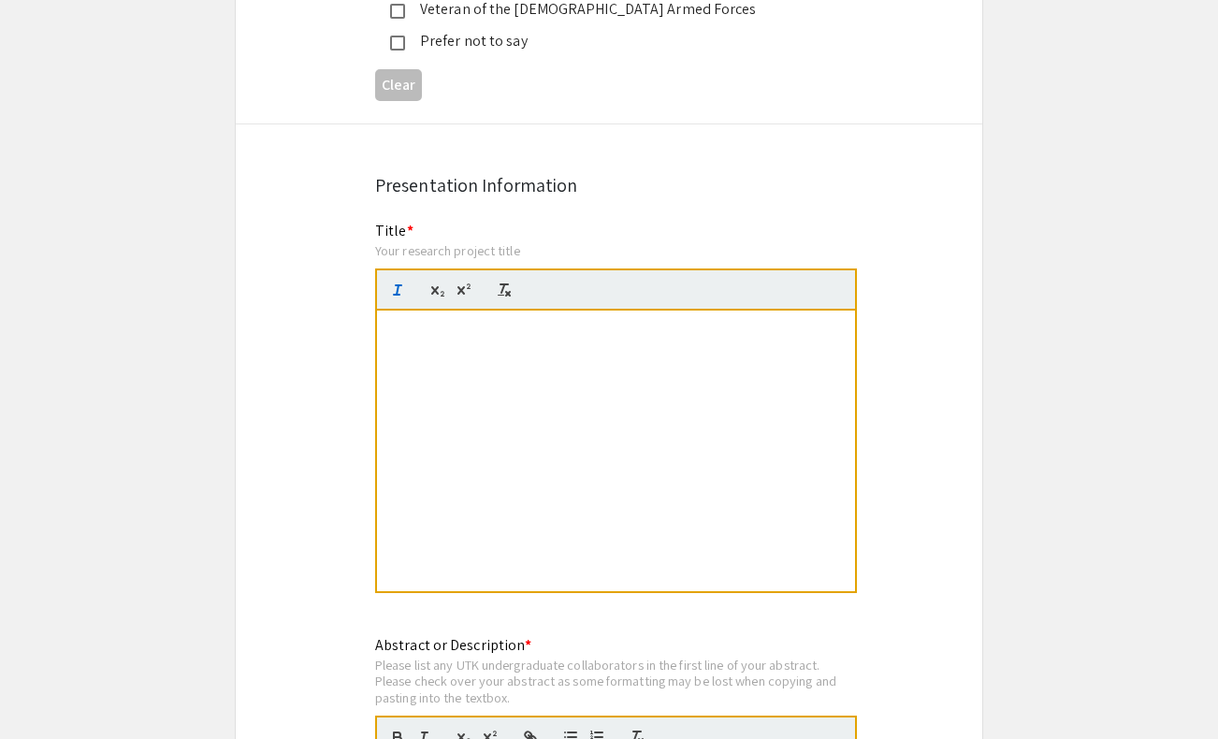
drag, startPoint x: 456, startPoint y: 341, endPoint x: 615, endPoint y: 339, distance: 159.0
click at [617, 339] on div "The evolutioTTn of self-supporting growth in the fern genus Oleandra The evolut…" at bounding box center [616, 450] width 478 height 281
click at [615, 339] on div "The evolutioTTn of self-supporting growth in the fern genus Oleandra The evolut…" at bounding box center [616, 450] width 478 height 281
click at [402, 281] on icon "button" at bounding box center [397, 289] width 17 height 17
click at [435, 339] on span "in the fern genus" at bounding box center [437, 346] width 93 height 14
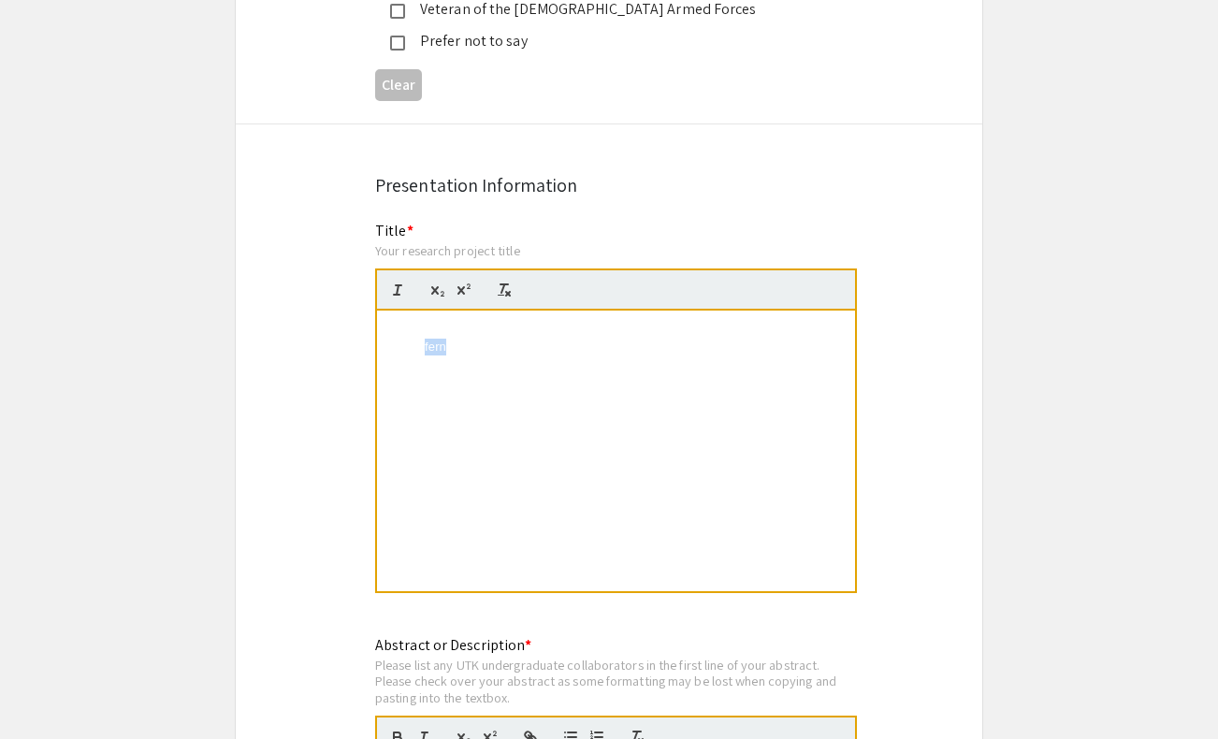
click at [435, 339] on span "in the fern genus" at bounding box center [437, 346] width 93 height 14
click at [456, 339] on span "in the fern genus" at bounding box center [437, 346] width 93 height 14
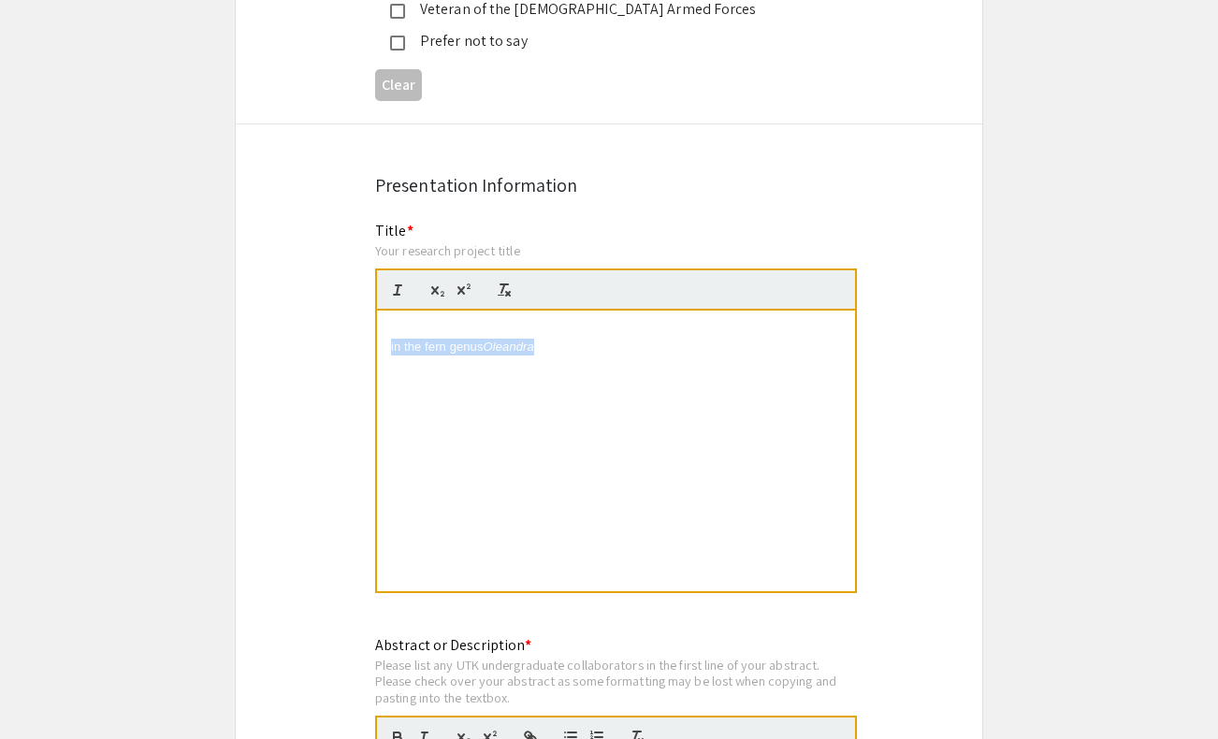
click at [456, 339] on span "in the fern genus" at bounding box center [437, 346] width 93 height 14
drag, startPoint x: 431, startPoint y: 325, endPoint x: 436, endPoint y: 261, distance: 64.7
click at [437, 268] on quill-editor "The evolution of self-supporting grow" at bounding box center [616, 430] width 482 height 324
drag, startPoint x: 774, startPoint y: 297, endPoint x: 723, endPoint y: 296, distance: 51.4
click at [723, 322] on p "The Evolution of Self-Supporting Growth in the Fern Genus Oleandra" at bounding box center [616, 330] width 450 height 17
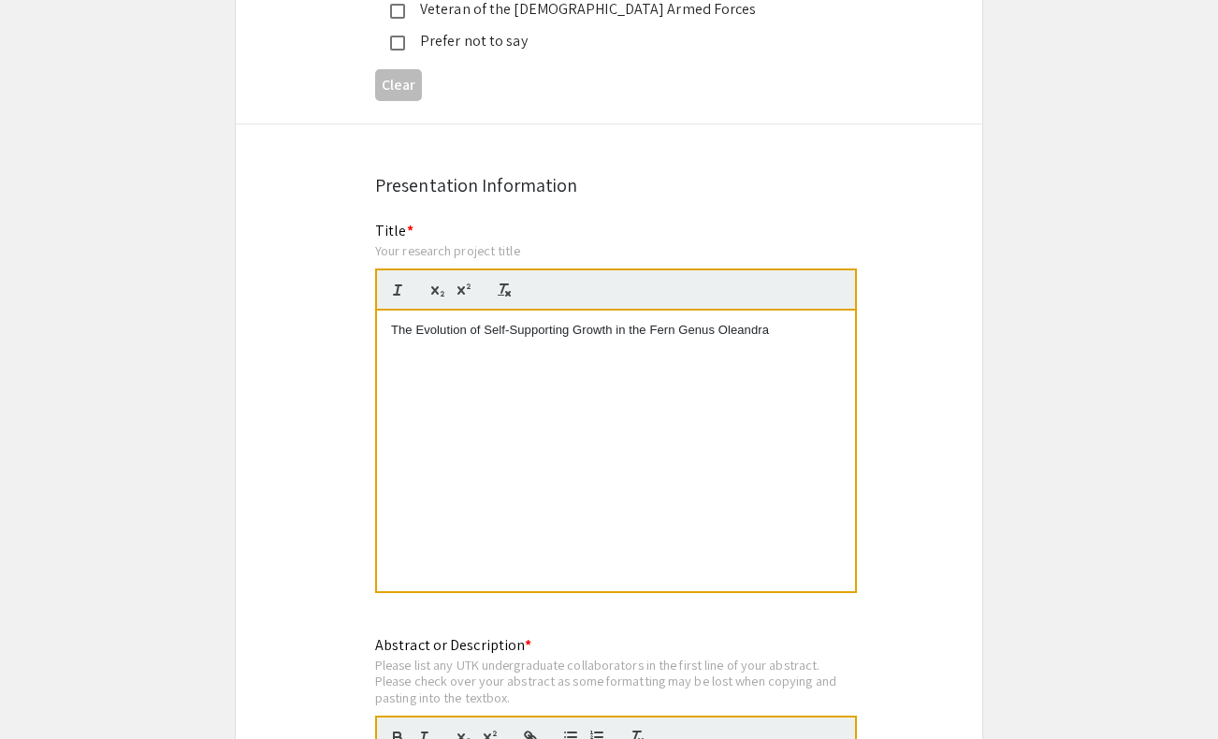
click at [729, 322] on p "The Evolution of Self-Supporting Growth in the Fern Genus Oleandra" at bounding box center [616, 330] width 450 height 17
drag, startPoint x: 773, startPoint y: 295, endPoint x: 721, endPoint y: 295, distance: 52.4
click at [721, 322] on p "The Evolution of Self-Supporting Growth in the Fern Genus Oleandra" at bounding box center [616, 330] width 450 height 17
click at [397, 295] on line "button" at bounding box center [397, 295] width 6 height 0
click at [502, 395] on div "The Evolution of Self-Supporting Growth in the Fern Genus Oleandra" at bounding box center [616, 450] width 478 height 281
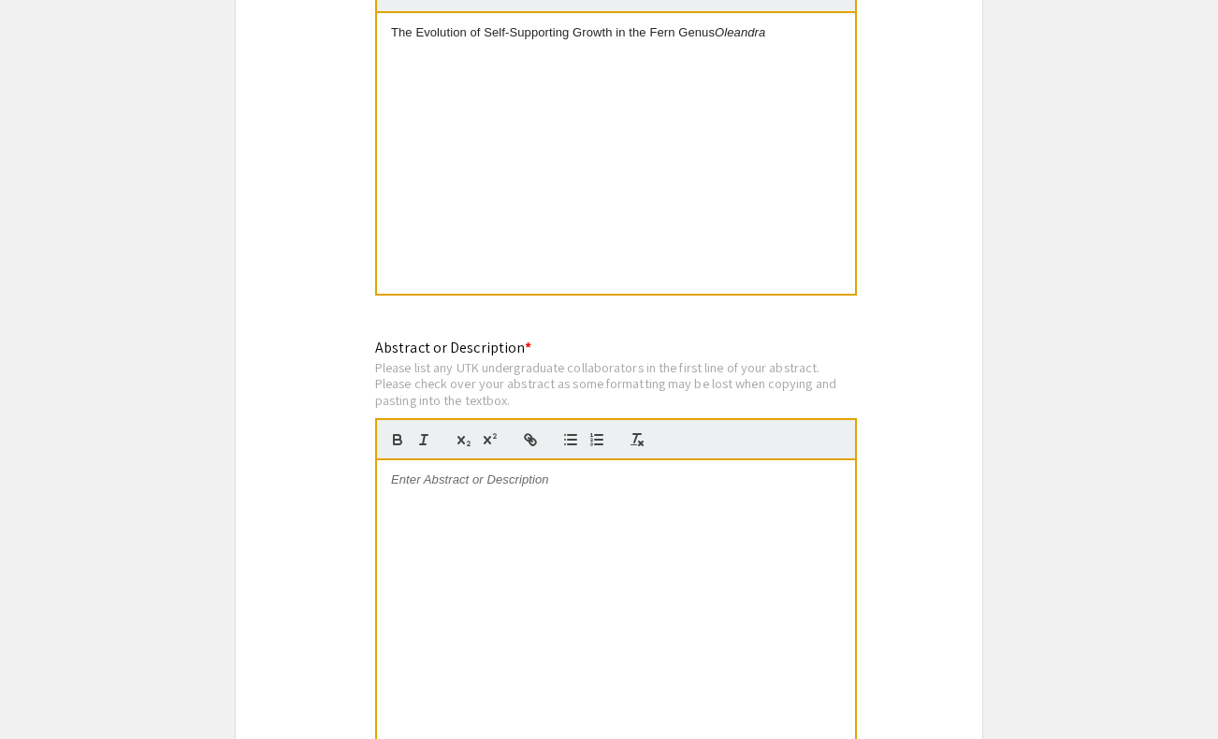
click at [480, 526] on div at bounding box center [616, 600] width 478 height 281
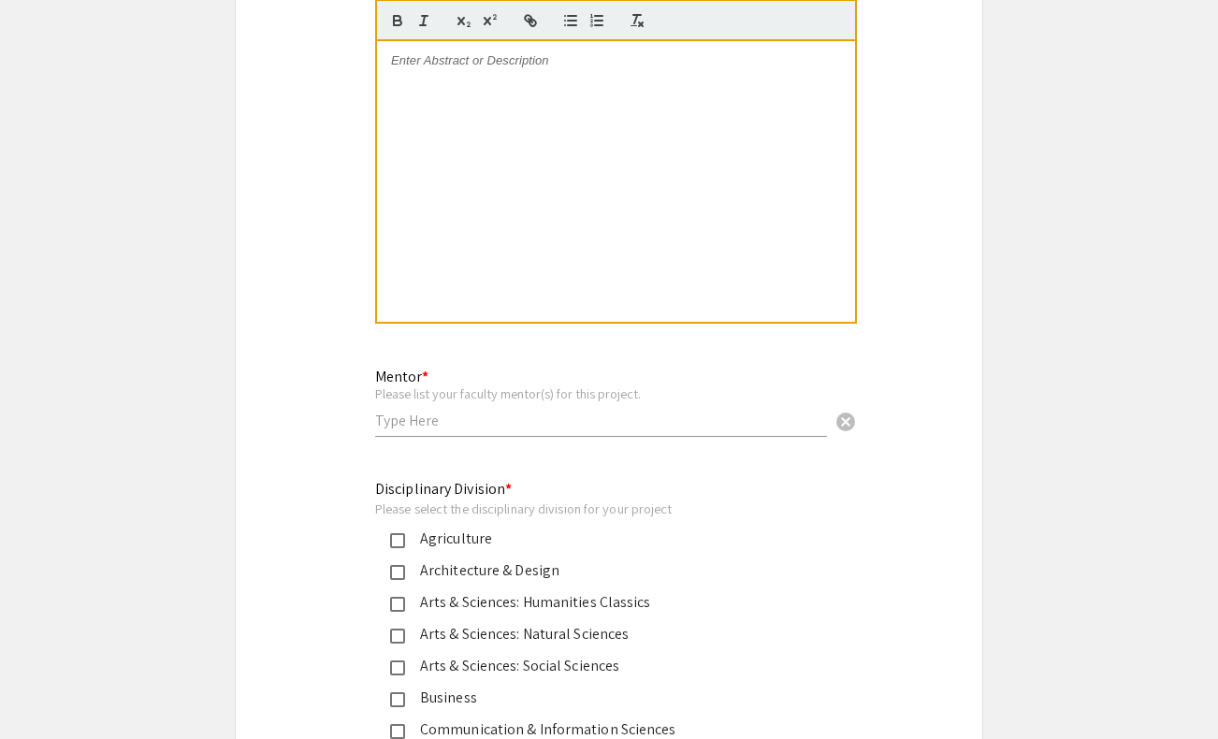
scroll to position [4333, 0]
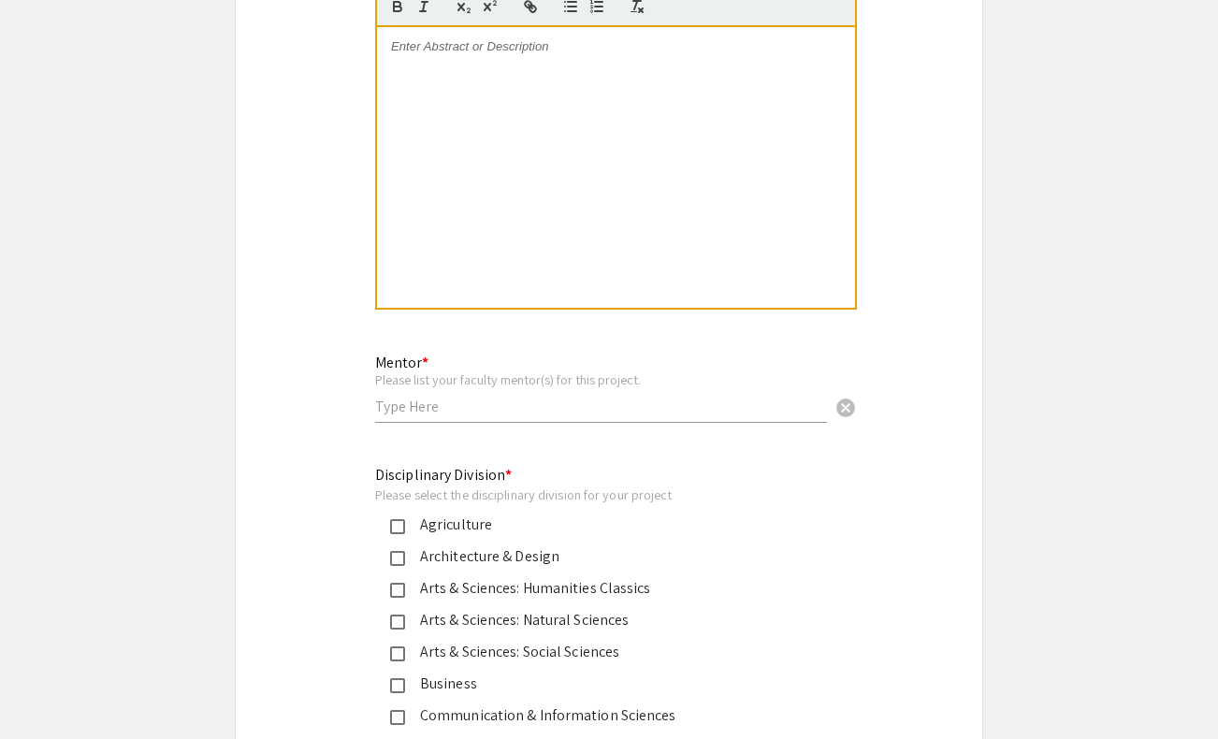
click at [481, 396] on input "text" at bounding box center [601, 406] width 452 height 20
type input "J"
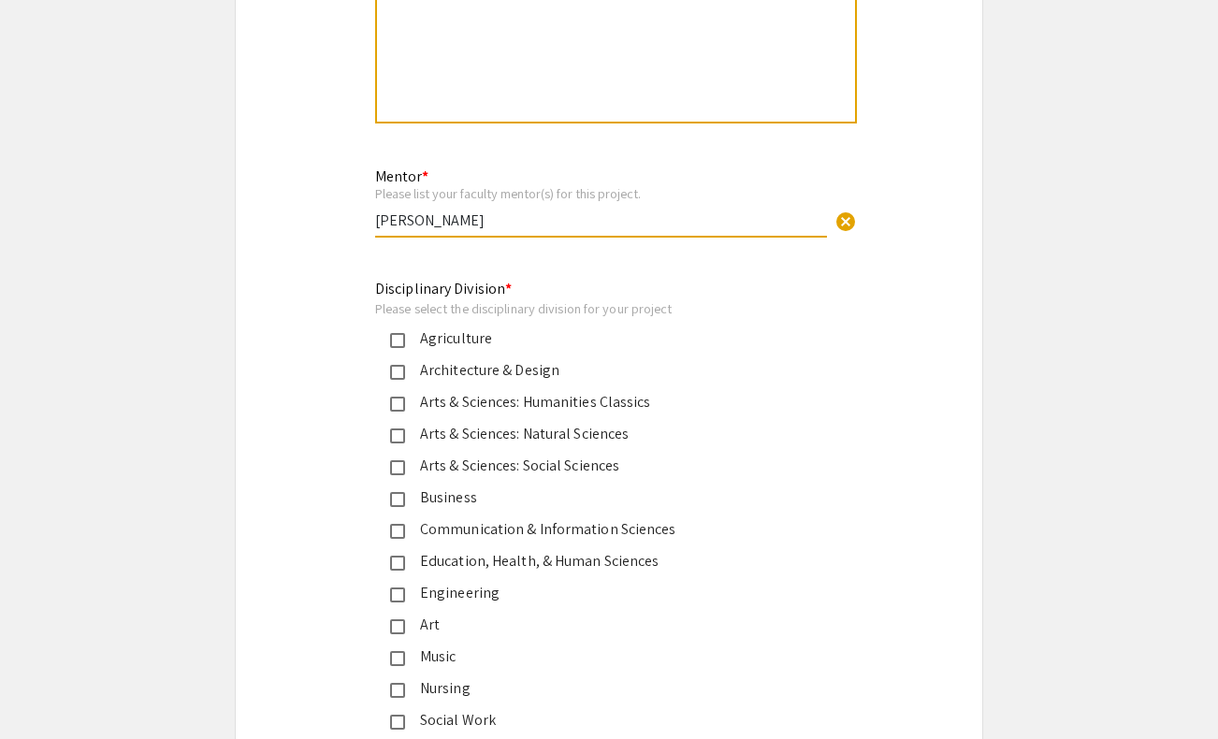
scroll to position [4594, 0]
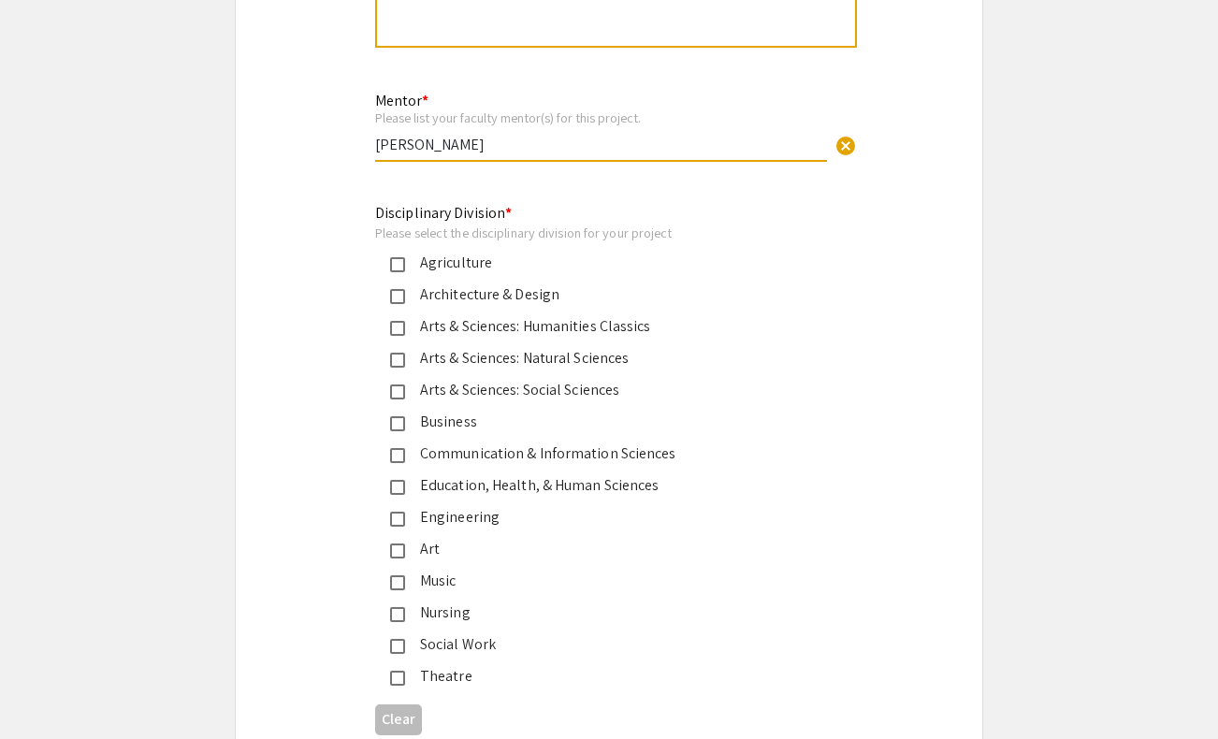
type input "[PERSON_NAME]"
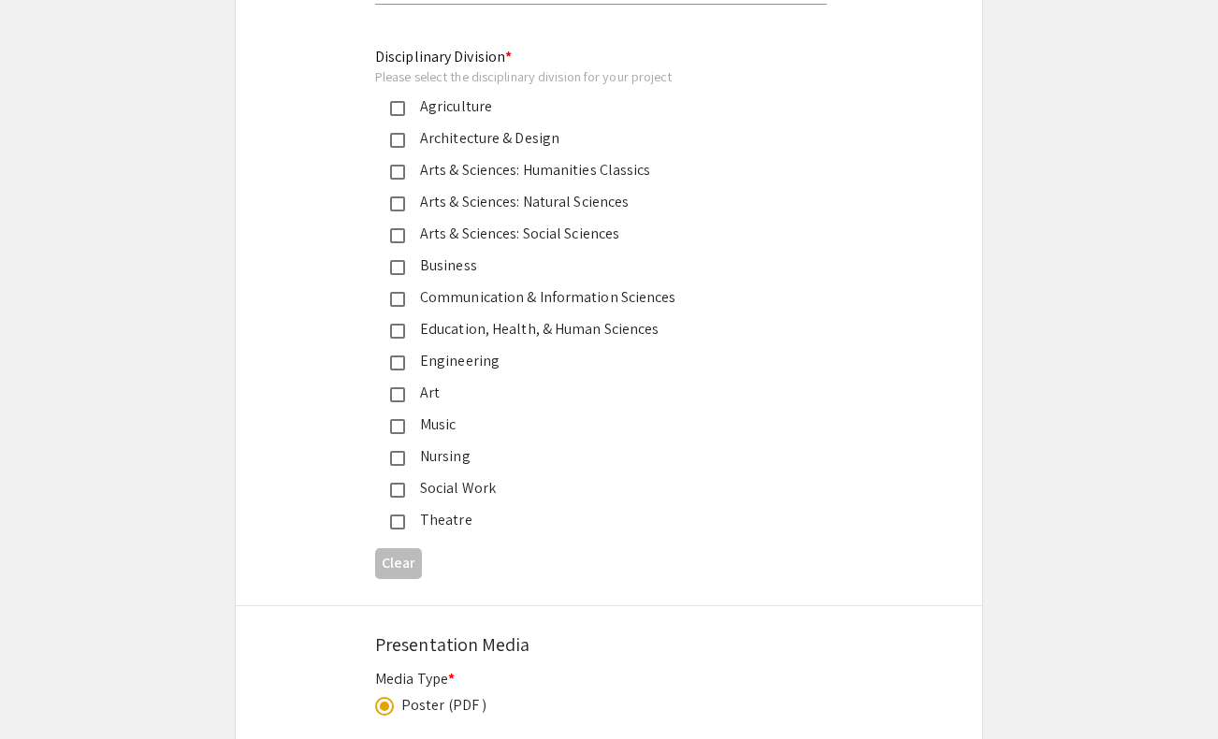
scroll to position [4757, 0]
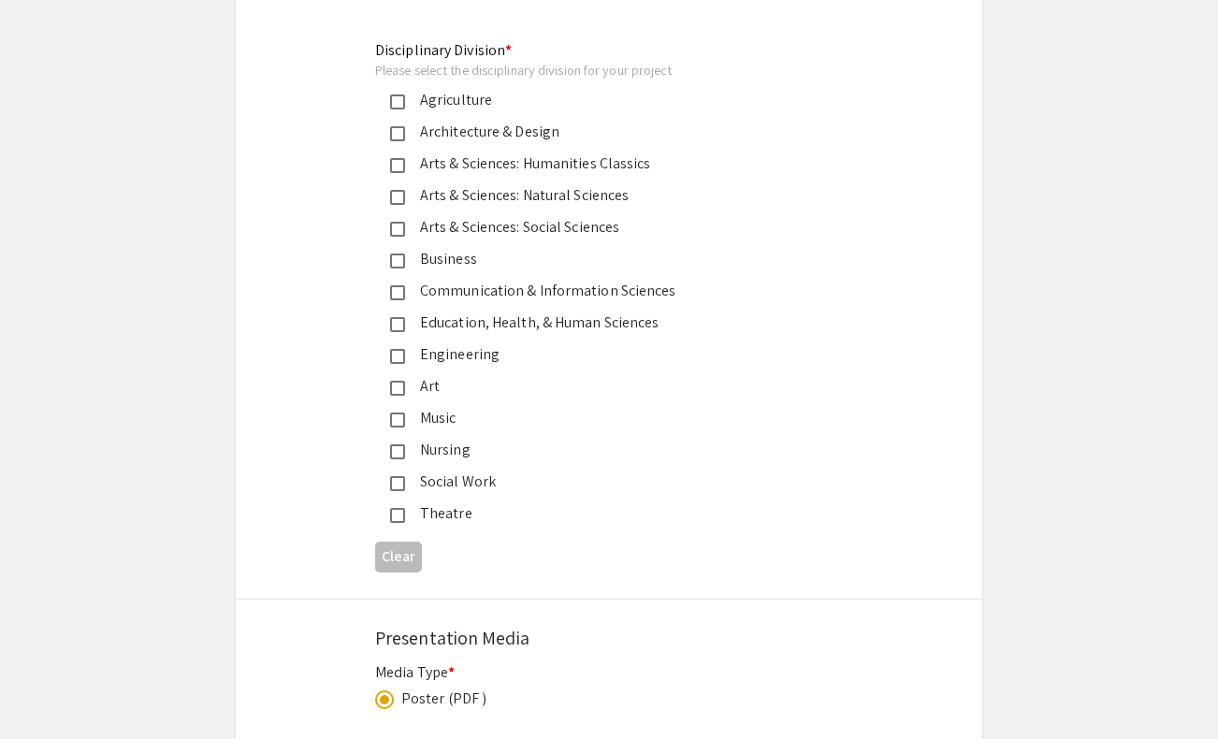
click at [531, 184] on div "Arts & Sciences: Natural Sciences" at bounding box center [601, 195] width 393 height 22
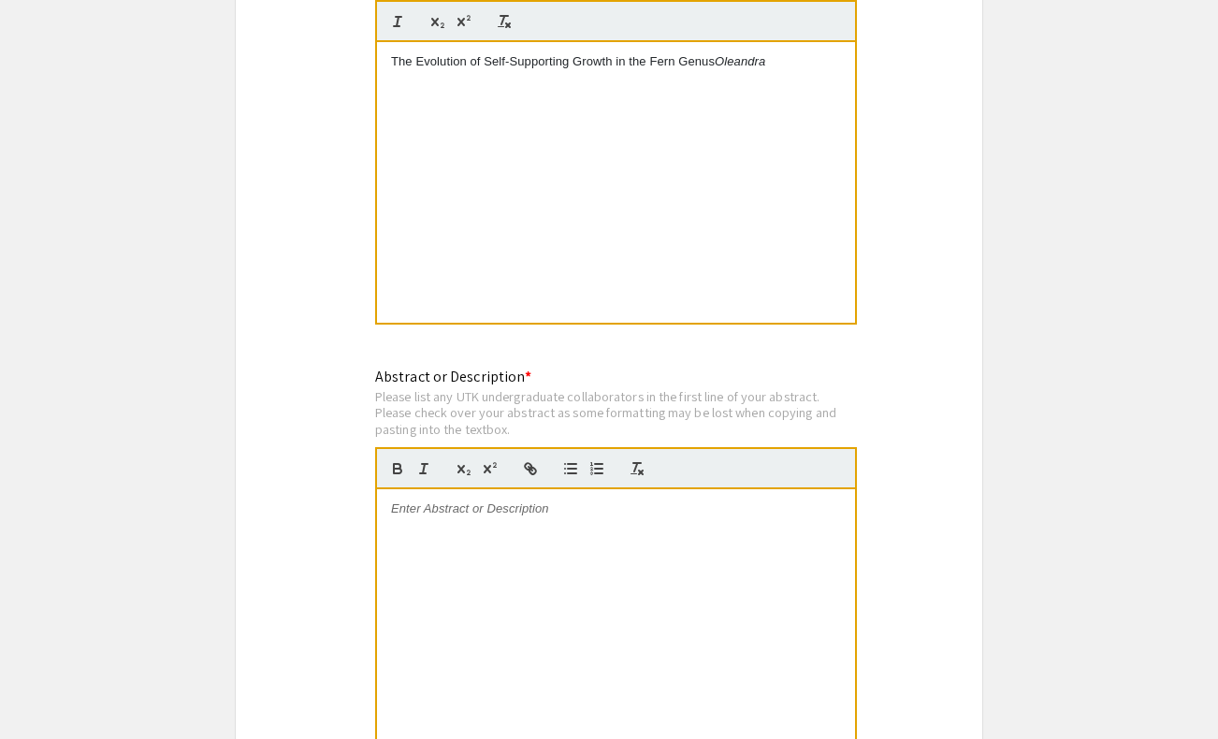
scroll to position [3989, 0]
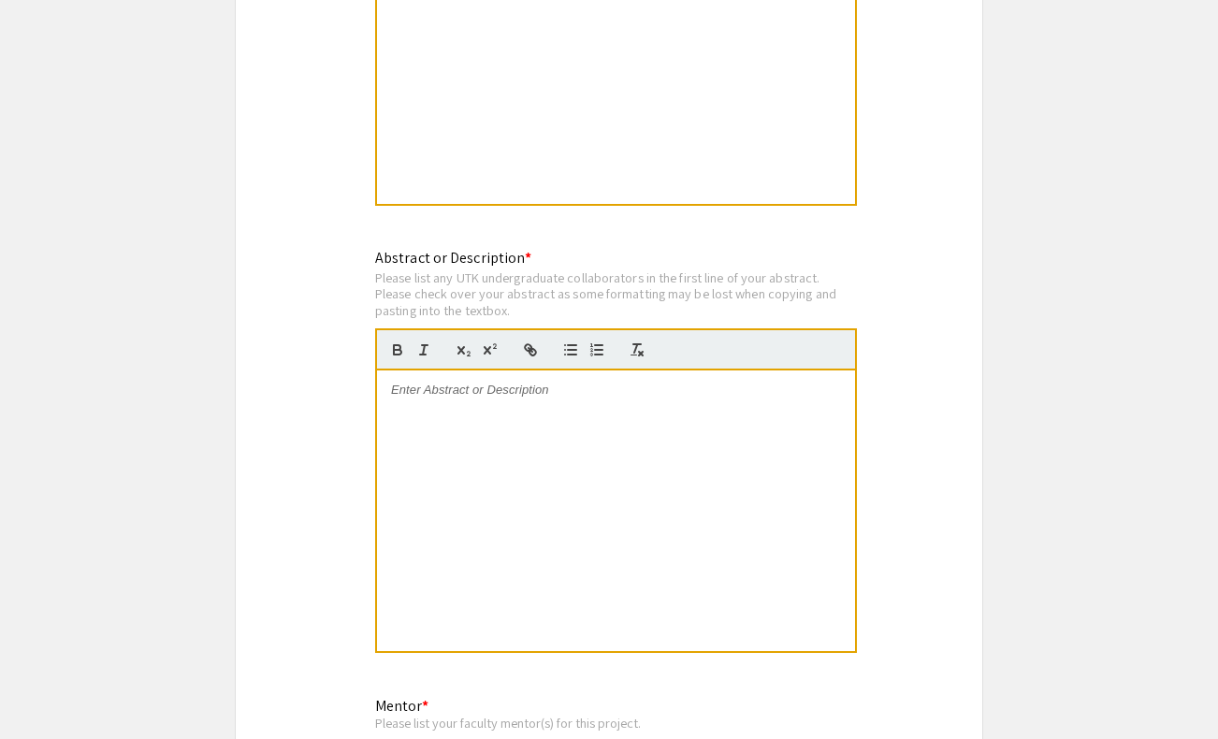
click at [558, 370] on div at bounding box center [616, 510] width 478 height 281
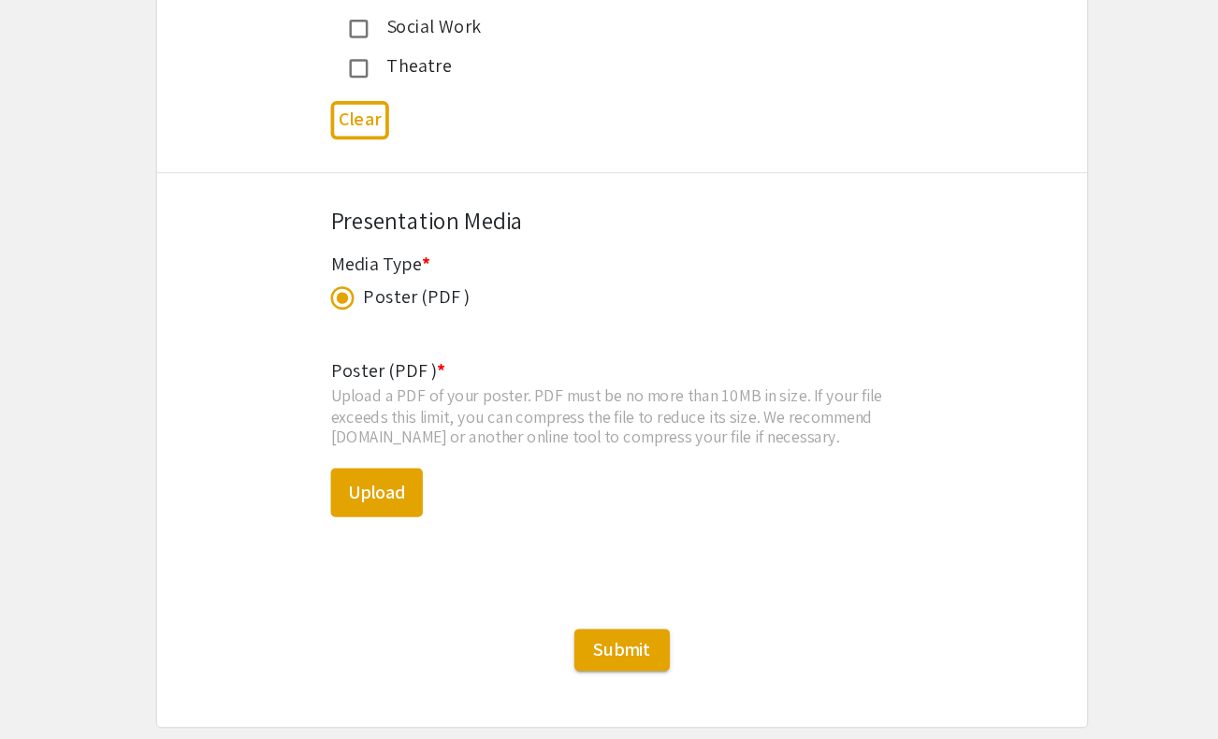
scroll to position [5124, 0]
